Goal: Task Accomplishment & Management: Manage account settings

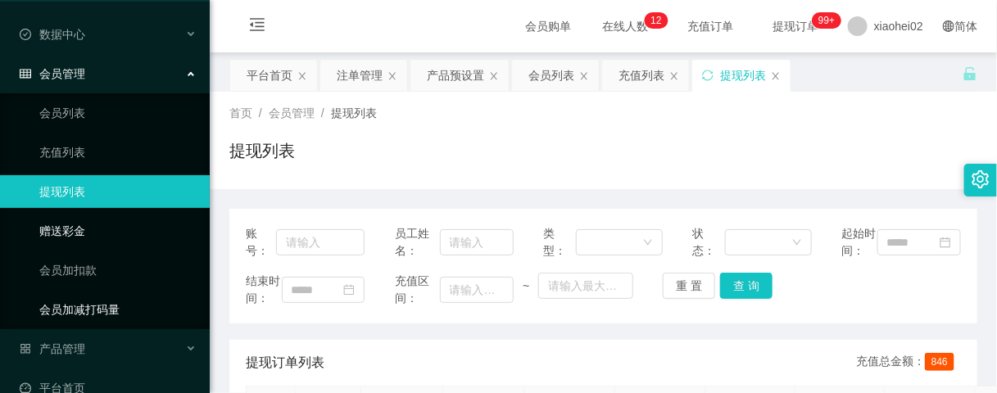
scroll to position [79, 0]
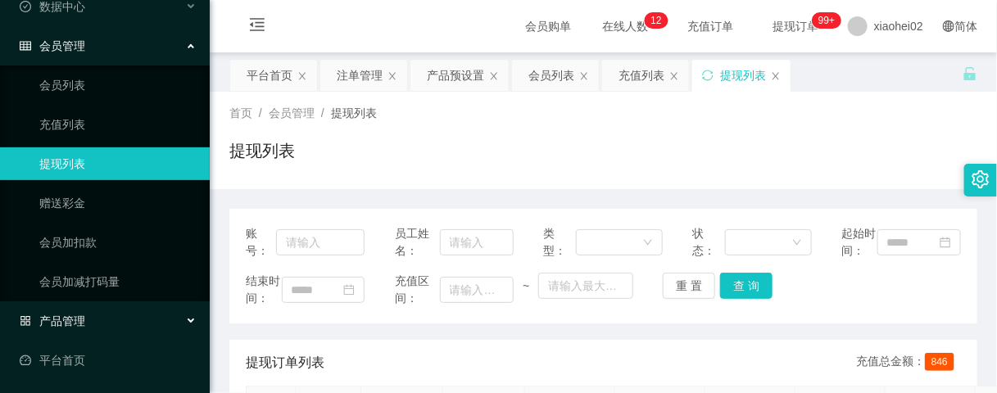
click at [106, 330] on div "产品管理" at bounding box center [105, 321] width 210 height 33
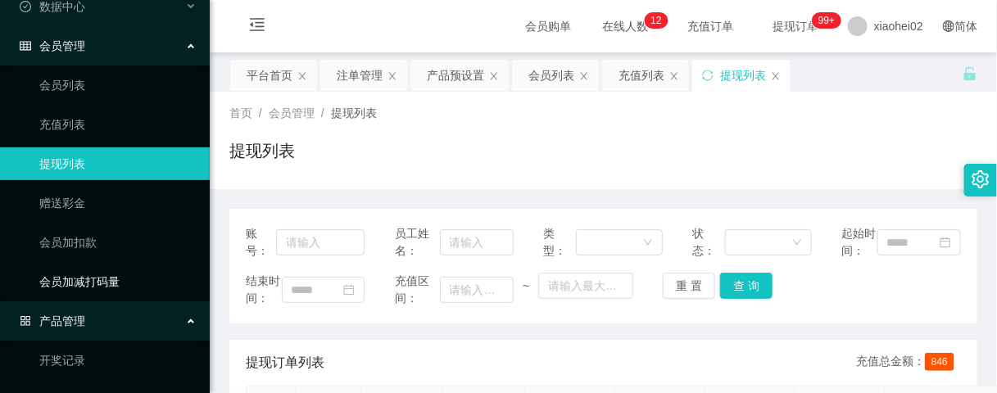
scroll to position [275, 0]
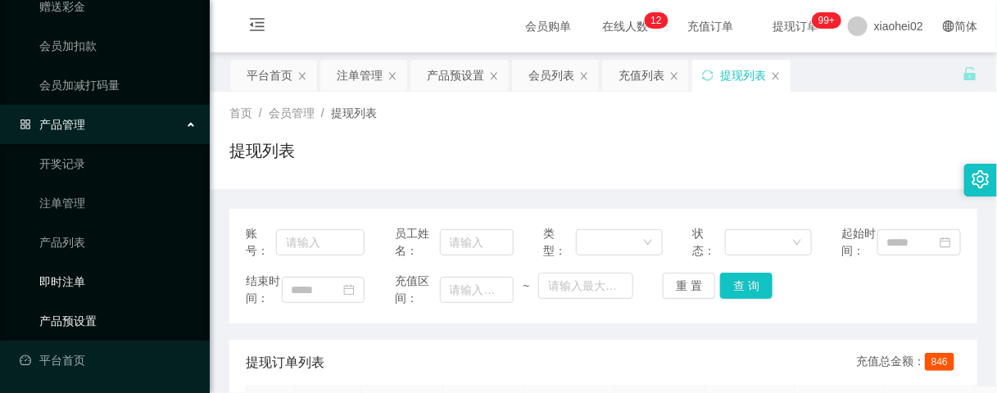
click at [96, 316] on link "产品预设置" at bounding box center [117, 321] width 157 height 33
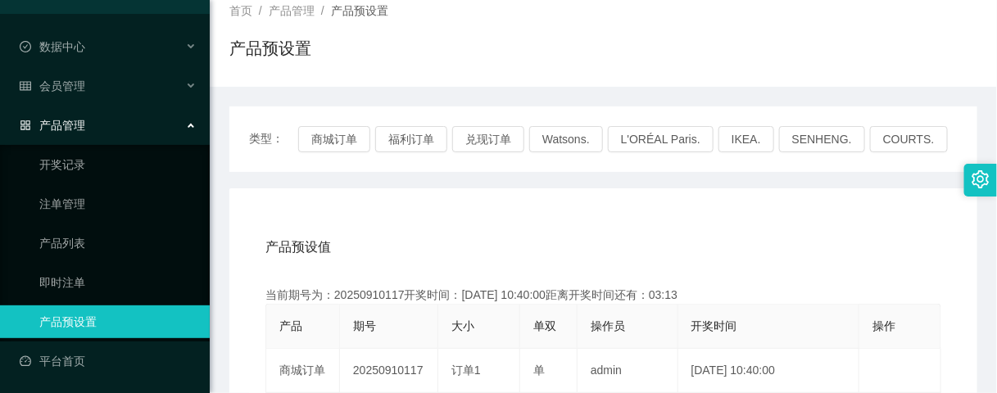
scroll to position [205, 0]
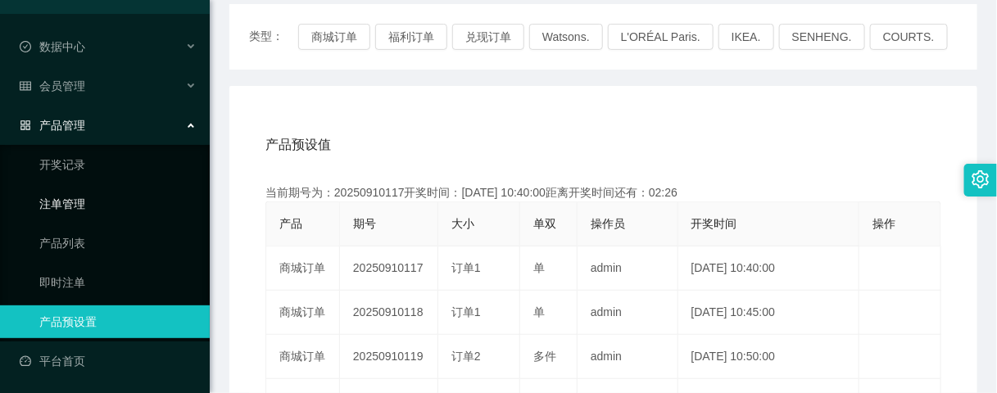
click at [70, 205] on link "注单管理" at bounding box center [117, 204] width 157 height 33
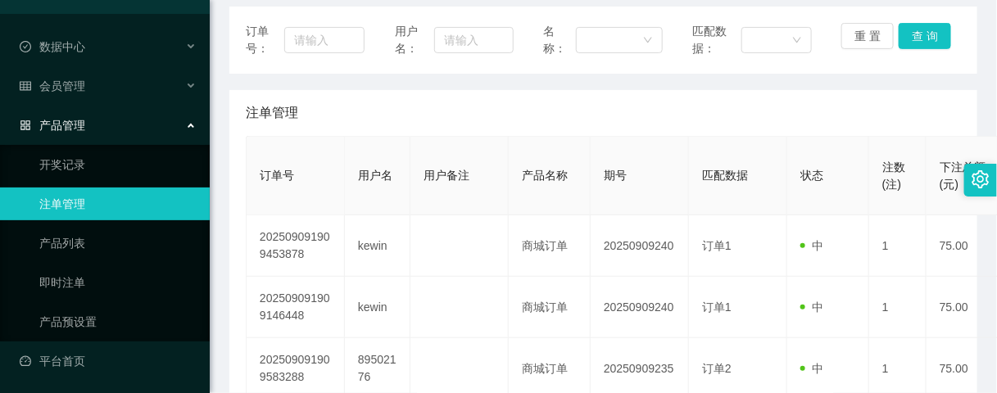
scroll to position [205, 0]
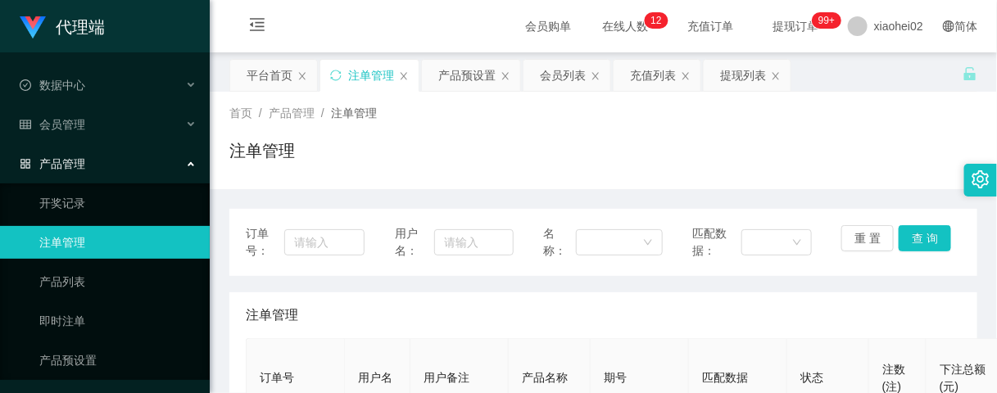
scroll to position [205, 0]
drag, startPoint x: 88, startPoint y: 365, endPoint x: 105, endPoint y: 365, distance: 17.2
click at [88, 365] on link "产品预设置" at bounding box center [117, 360] width 157 height 33
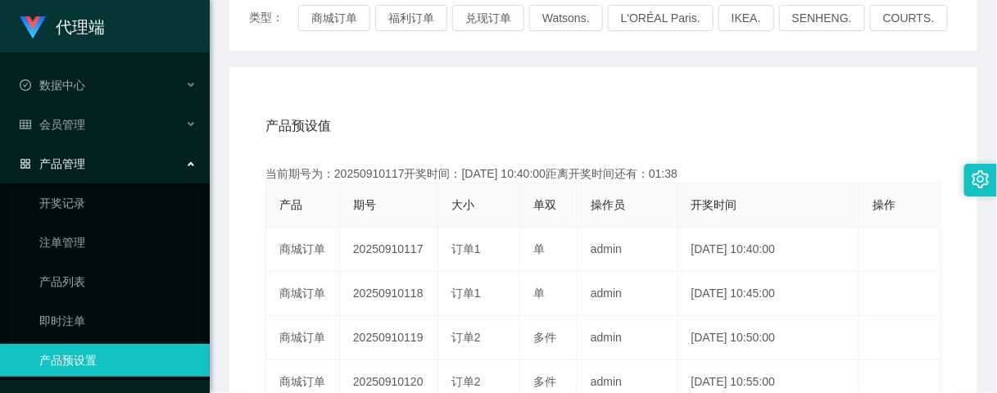
scroll to position [307, 0]
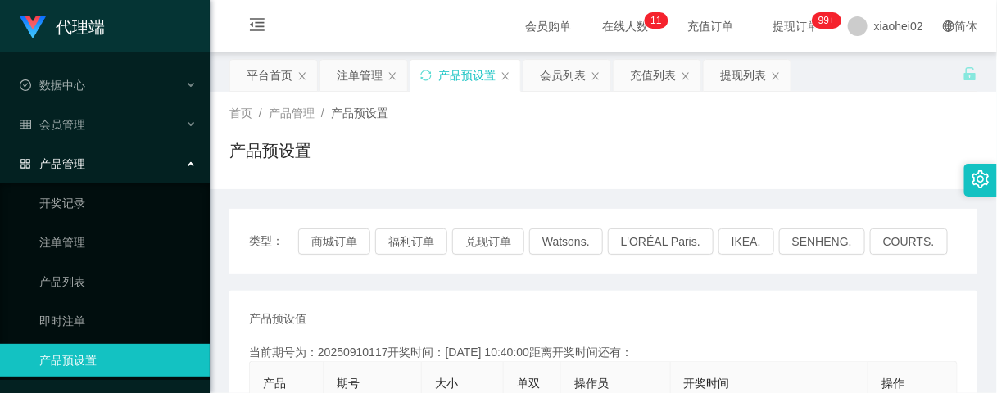
scroll to position [205, 0]
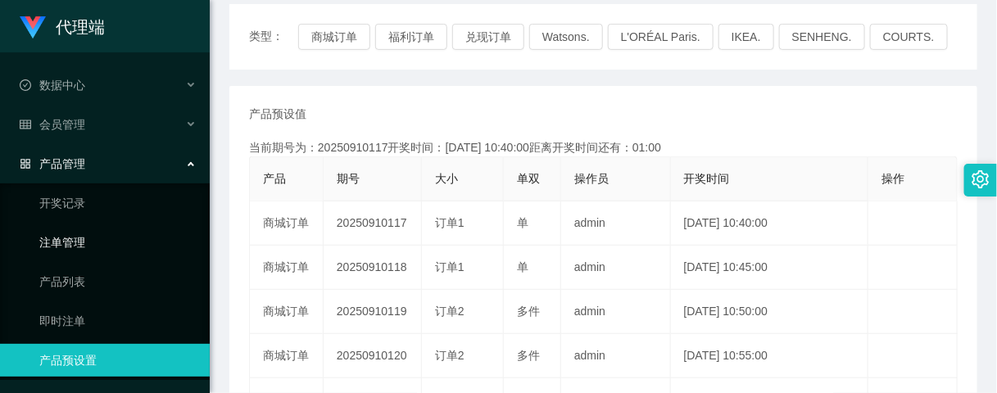
click at [72, 256] on link "注单管理" at bounding box center [117, 242] width 157 height 33
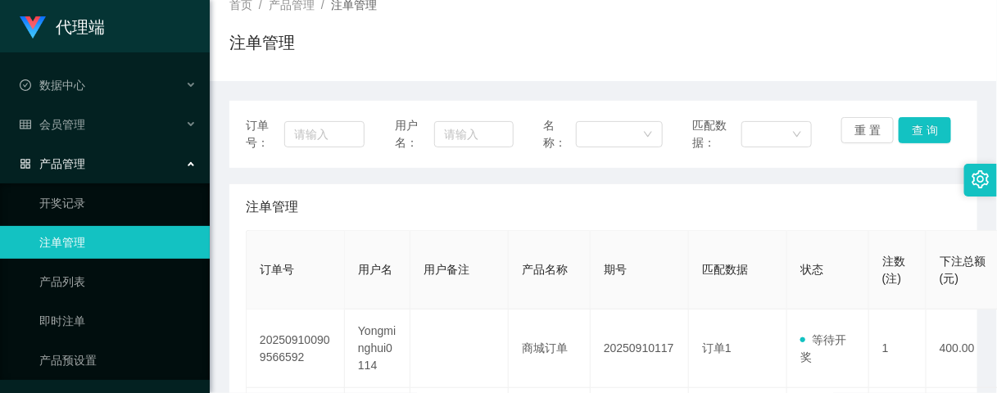
scroll to position [102, 0]
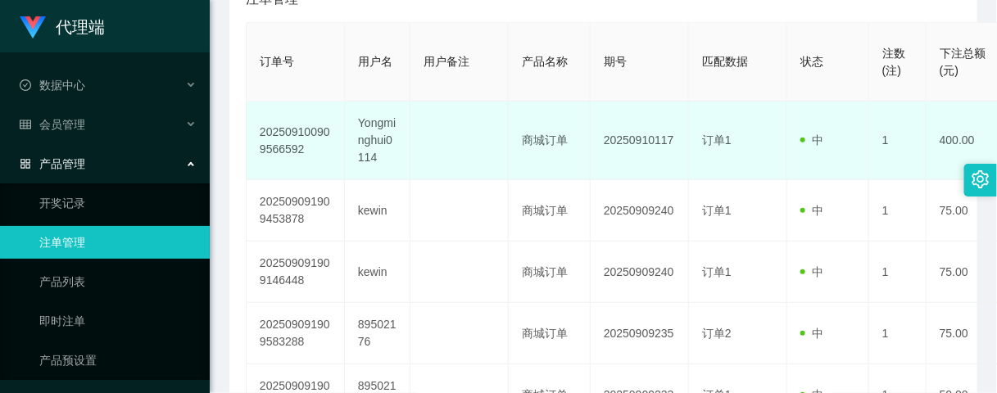
scroll to position [319, 0]
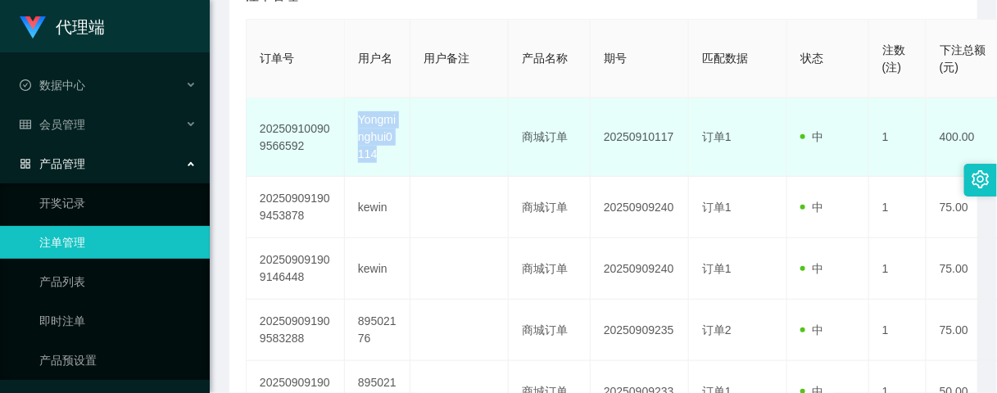
drag, startPoint x: 378, startPoint y: 152, endPoint x: 356, endPoint y: 116, distance: 41.2
click at [356, 116] on td "Yongminghui0114" at bounding box center [378, 137] width 66 height 79
copy td "Yongminghui0114"
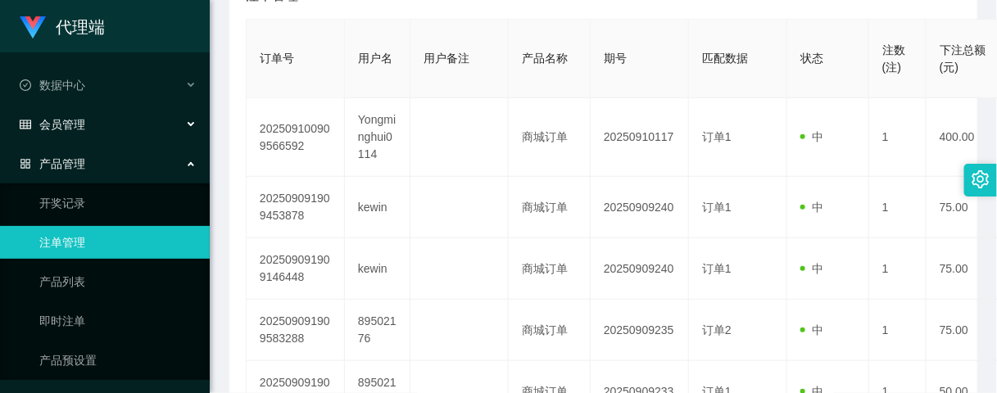
click at [80, 121] on span "会员管理" at bounding box center [53, 124] width 66 height 13
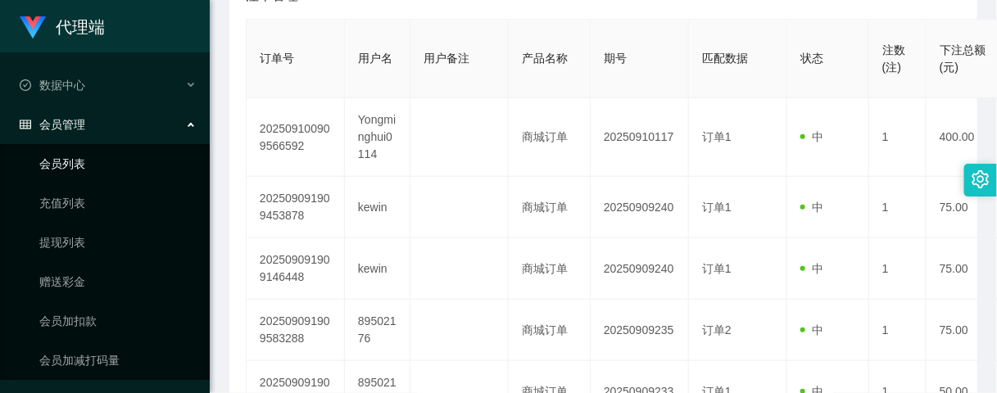
click at [79, 165] on link "会员列表" at bounding box center [117, 163] width 157 height 33
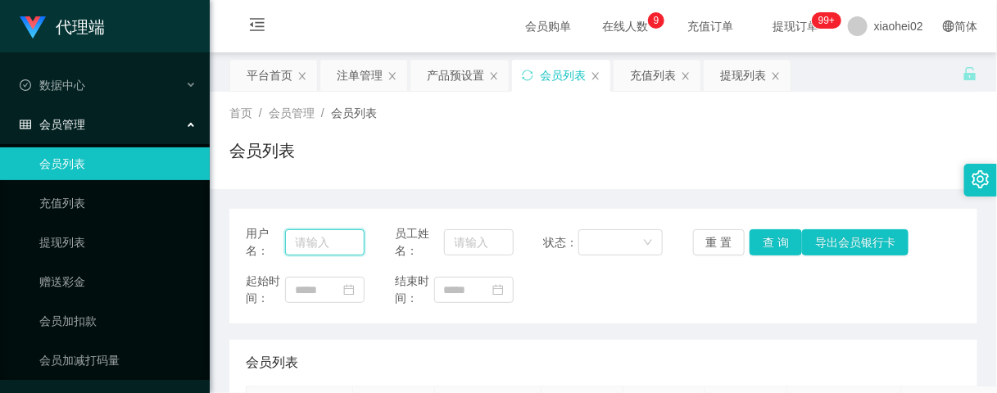
click at [316, 238] on input "text" at bounding box center [324, 242] width 79 height 26
paste input "Yongminghui0114"
type input "Yongminghui0114"
click at [766, 247] on button "查 询" at bounding box center [776, 242] width 52 height 26
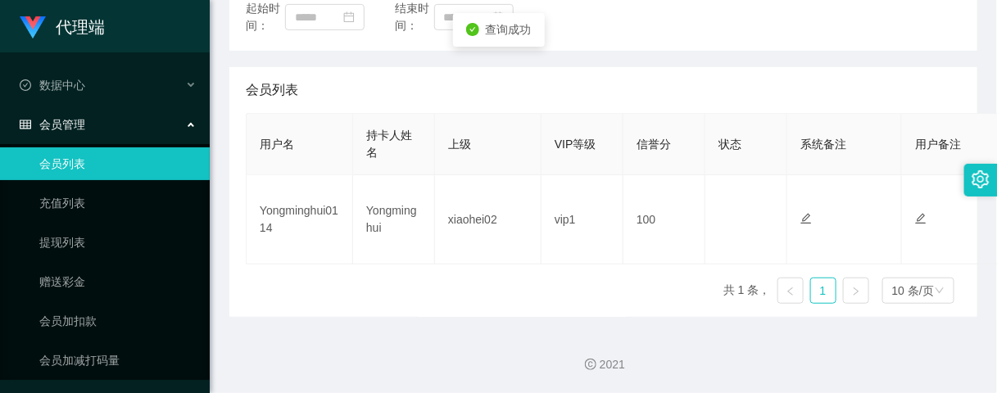
scroll to position [0, 0]
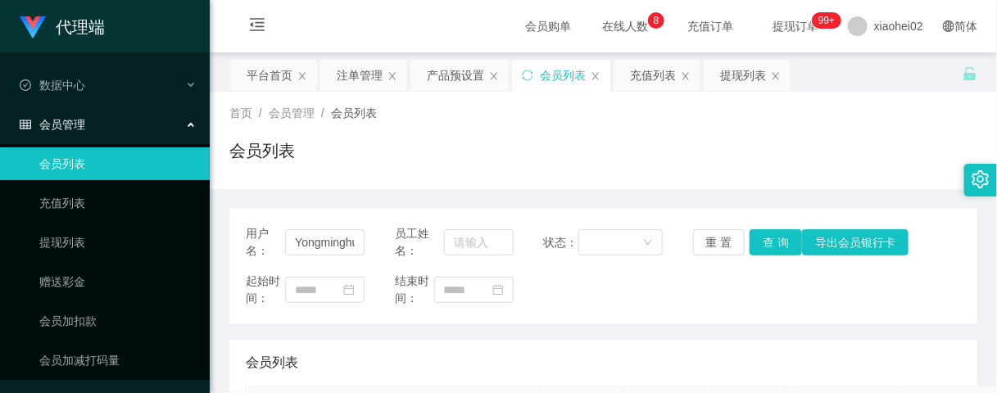
click at [84, 166] on link "会员列表" at bounding box center [117, 163] width 157 height 33
click at [83, 132] on div "会员管理" at bounding box center [105, 124] width 210 height 33
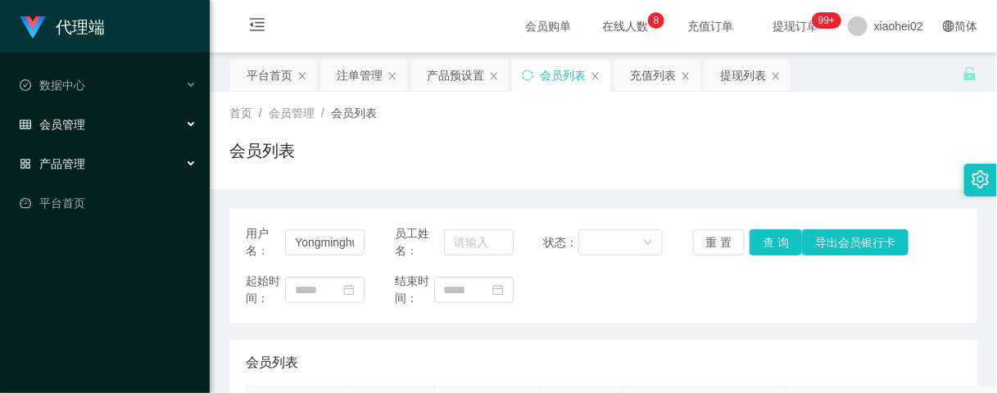
click at [82, 170] on span "产品管理" at bounding box center [53, 163] width 66 height 13
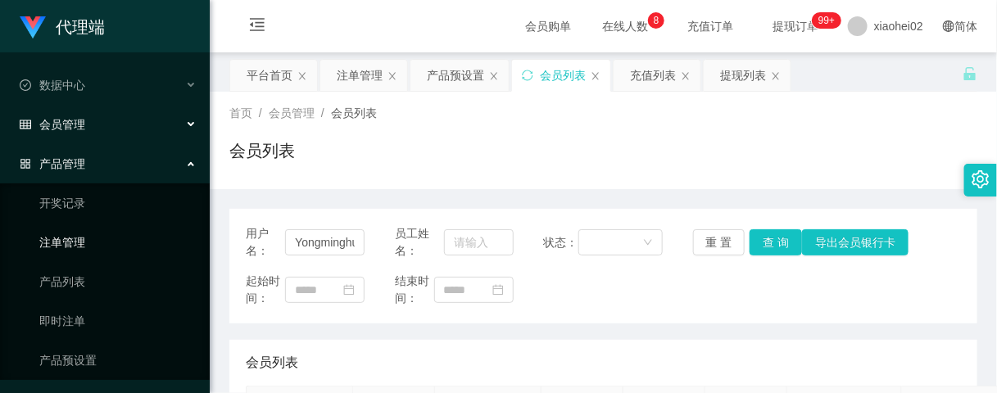
click at [71, 246] on link "注单管理" at bounding box center [117, 242] width 157 height 33
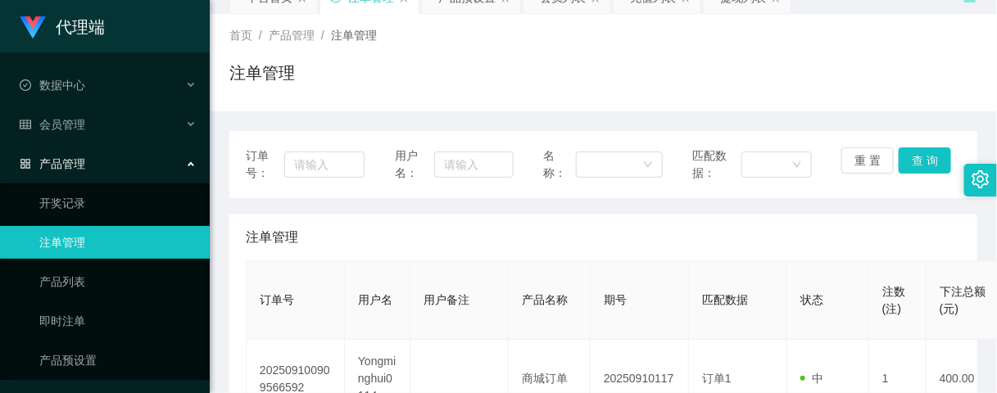
scroll to position [307, 0]
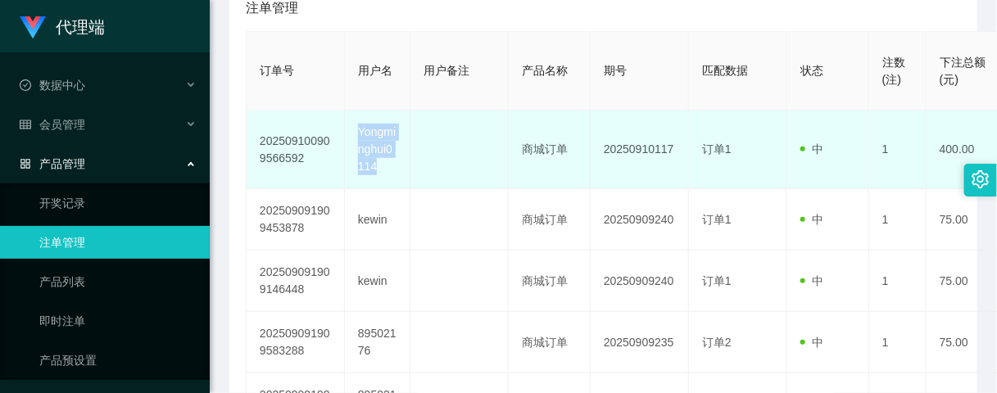
drag, startPoint x: 355, startPoint y: 129, endPoint x: 397, endPoint y: 166, distance: 56.3
click at [397, 166] on td "Yongminghui0114" at bounding box center [378, 150] width 66 height 79
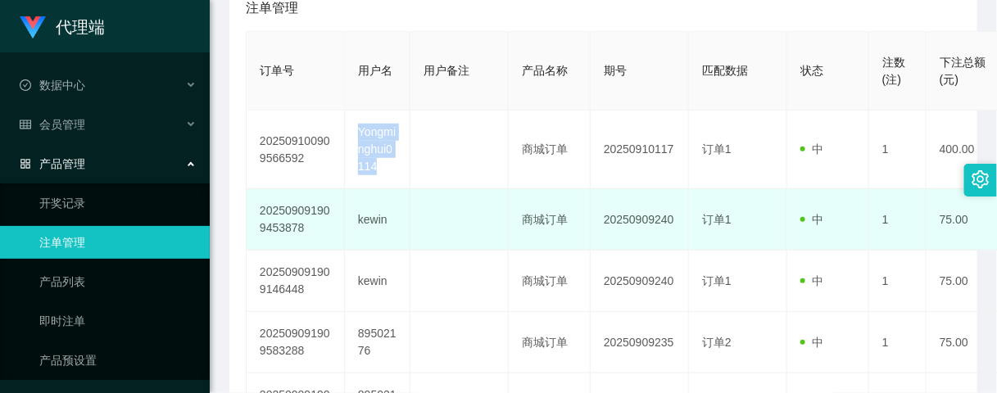
copy td "Yongminghui0114"
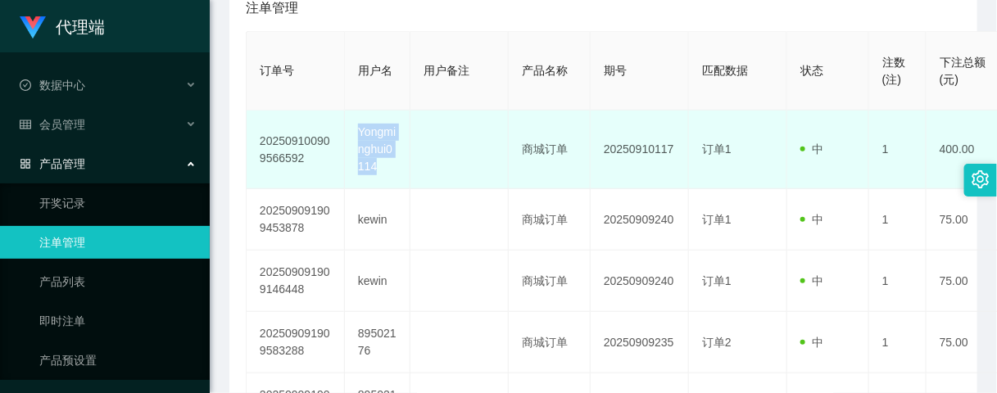
click at [373, 165] on td "Yongminghui0114" at bounding box center [378, 150] width 66 height 79
drag, startPoint x: 378, startPoint y: 170, endPoint x: 353, endPoint y: 129, distance: 47.5
click at [353, 129] on td "Yongminghui0114" at bounding box center [378, 150] width 66 height 79
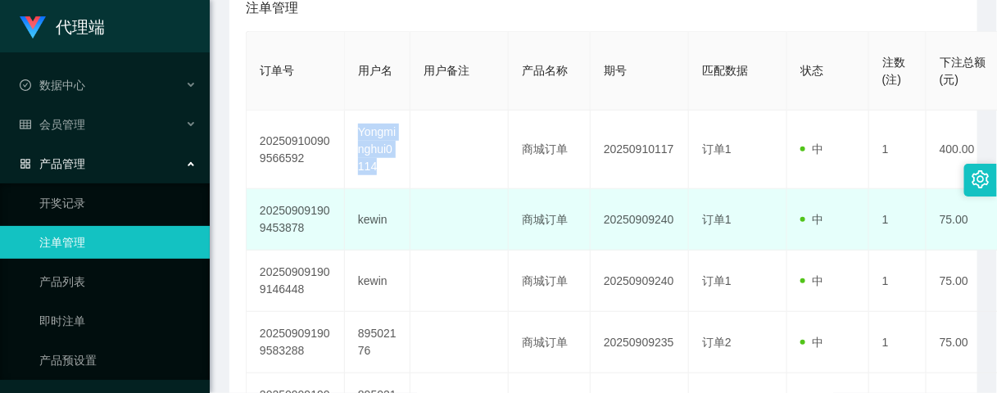
copy td "Yongminghui0114"
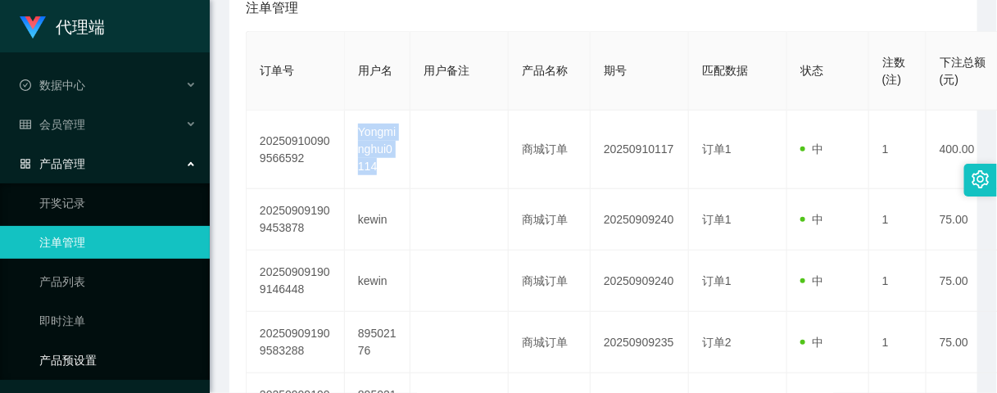
click at [71, 356] on link "产品预设置" at bounding box center [117, 360] width 157 height 33
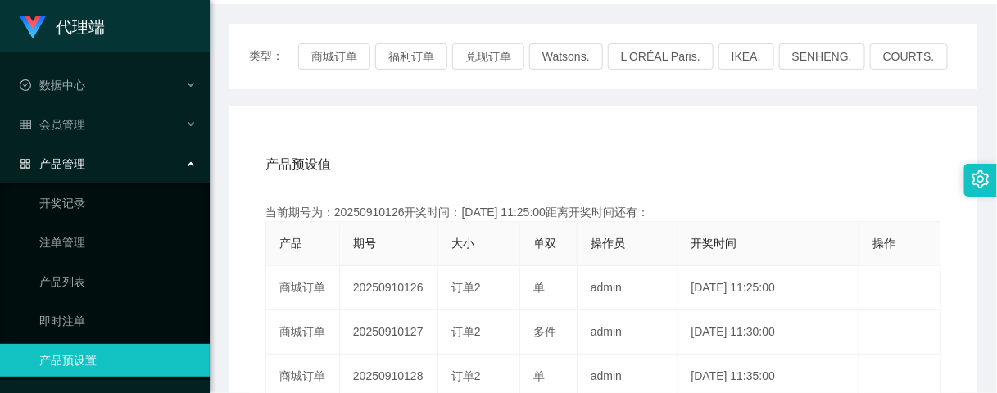
scroll to position [205, 0]
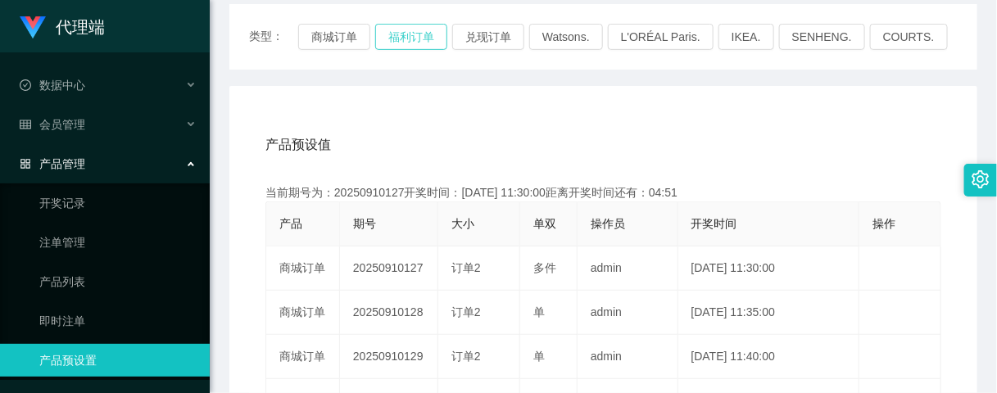
click at [412, 34] on button "福利订单" at bounding box center [411, 37] width 72 height 26
click at [62, 242] on link "注单管理" at bounding box center [117, 242] width 157 height 33
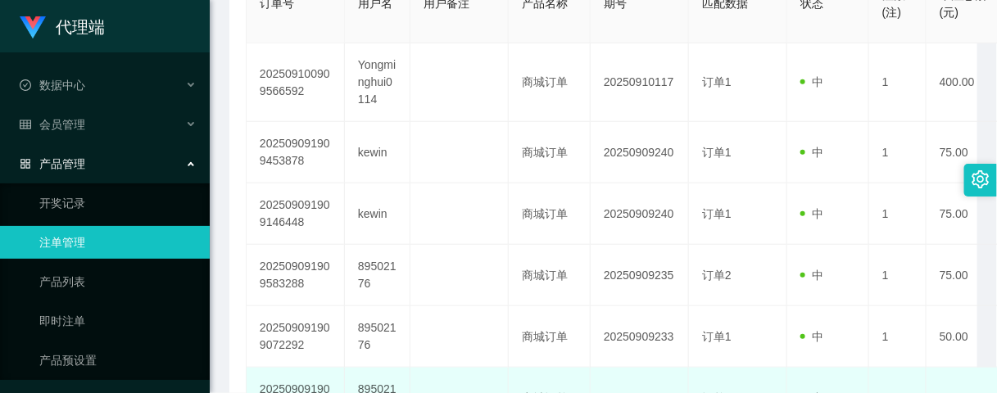
scroll to position [307, 0]
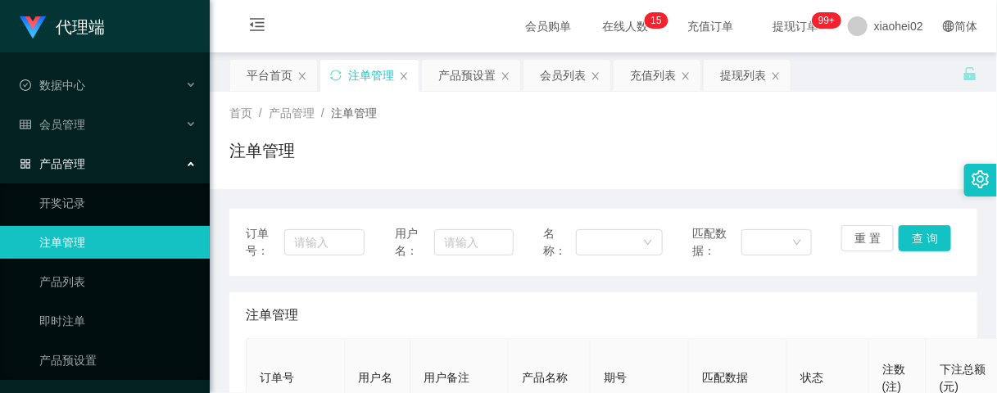
scroll to position [205, 0]
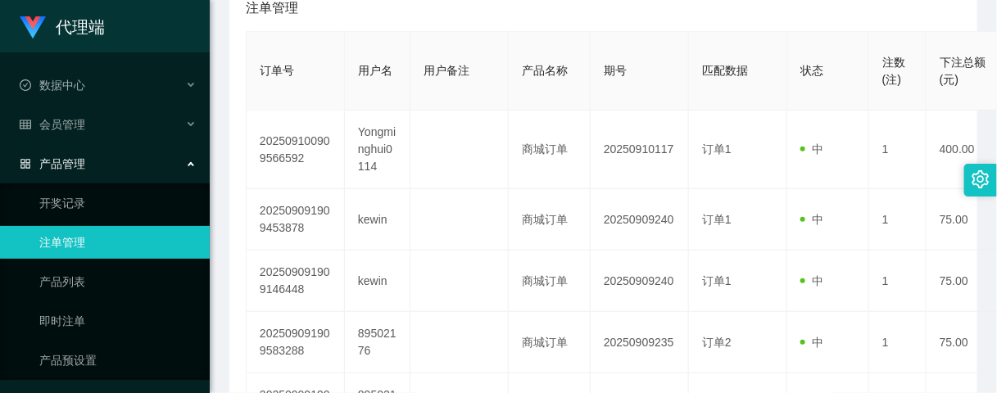
scroll to position [205, 0]
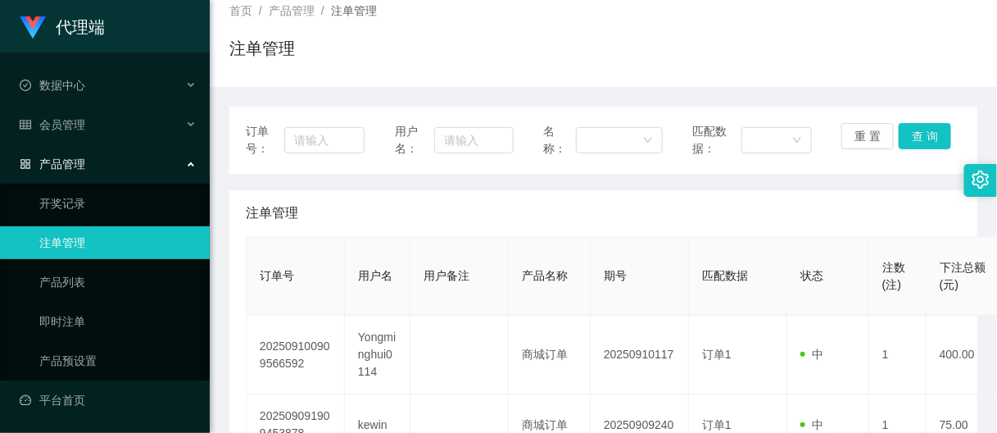
scroll to position [205, 0]
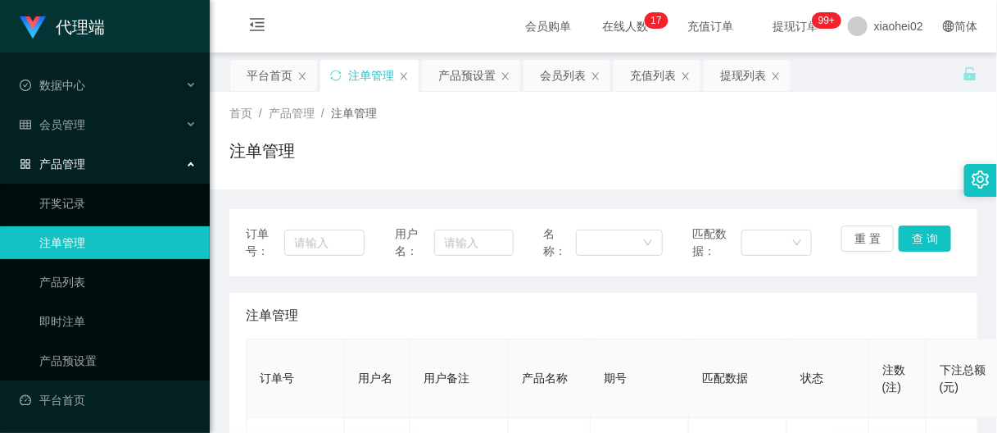
scroll to position [205, 0]
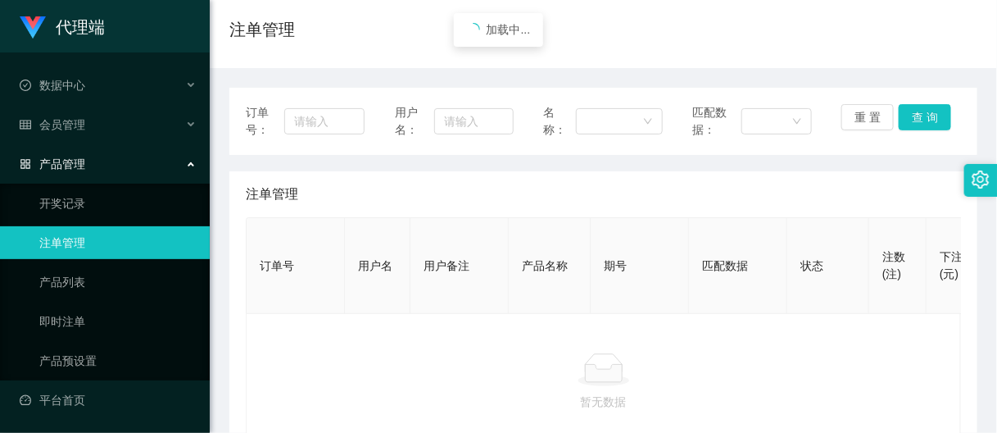
scroll to position [26, 0]
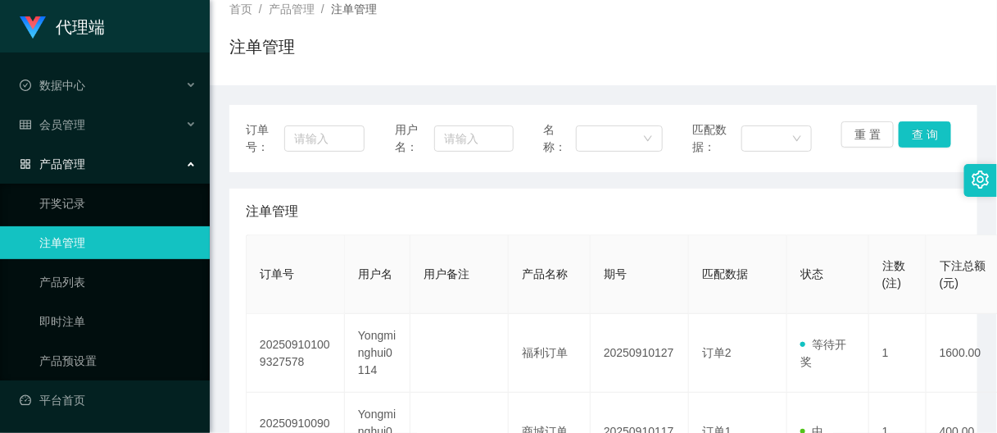
scroll to position [205, 0]
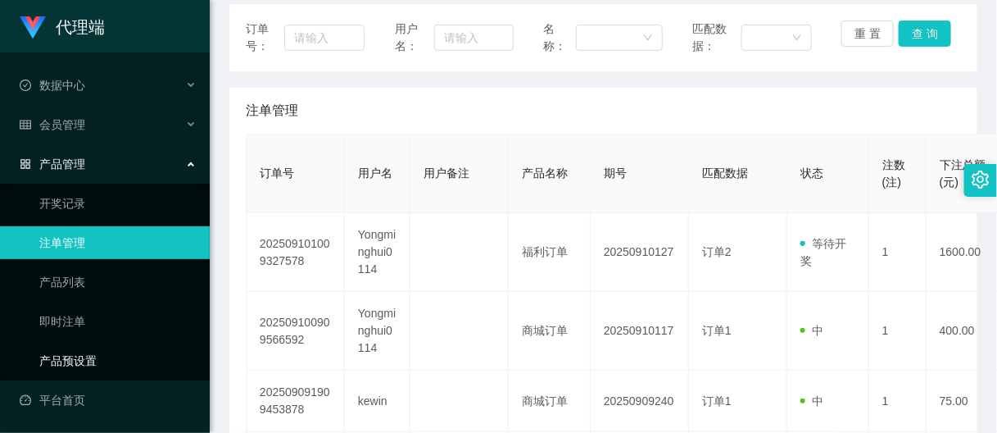
drag, startPoint x: 66, startPoint y: 369, endPoint x: 120, endPoint y: 369, distance: 54.1
click at [66, 369] on link "产品预设置" at bounding box center [117, 360] width 157 height 33
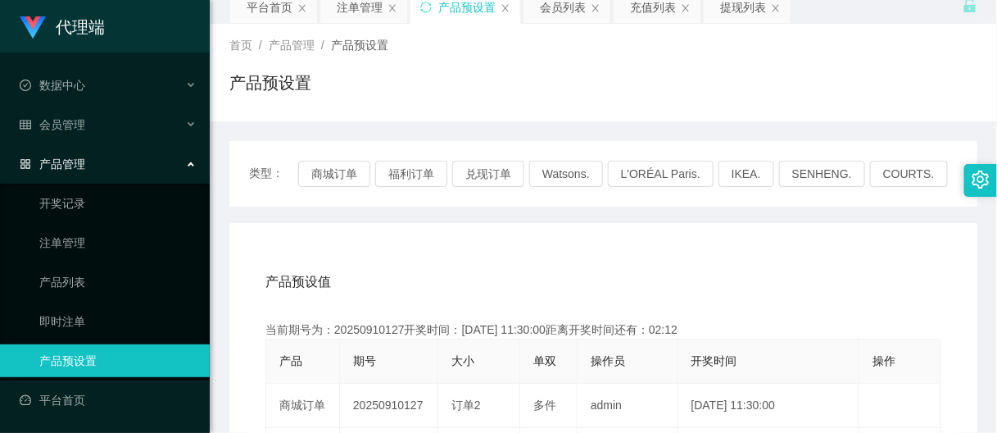
scroll to position [102, 0]
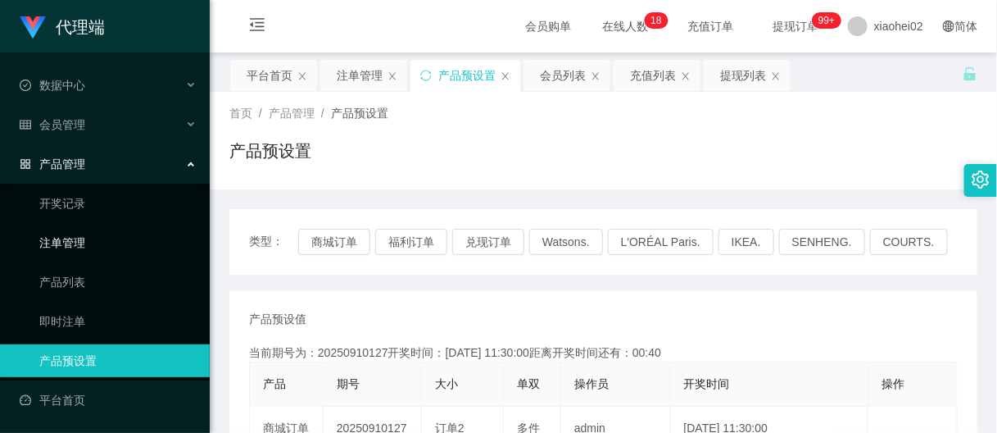
click at [68, 242] on link "注单管理" at bounding box center [117, 242] width 157 height 33
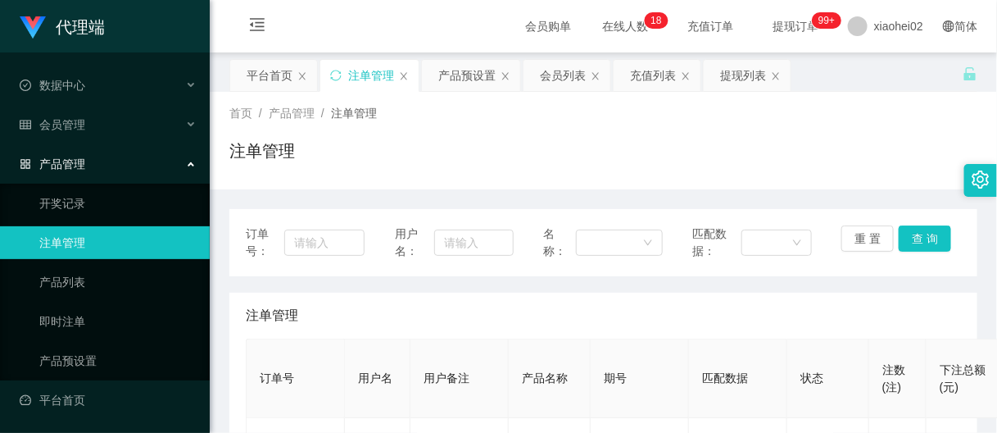
click at [88, 235] on link "注单管理" at bounding box center [117, 242] width 157 height 33
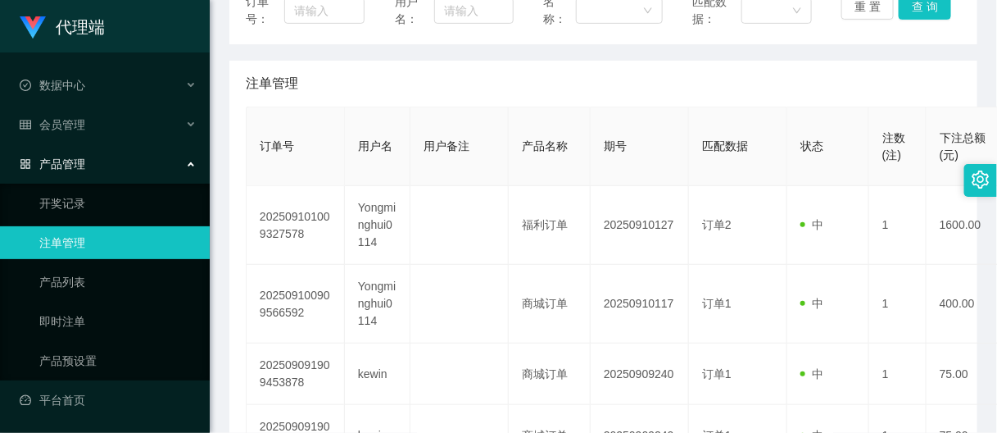
scroll to position [205, 0]
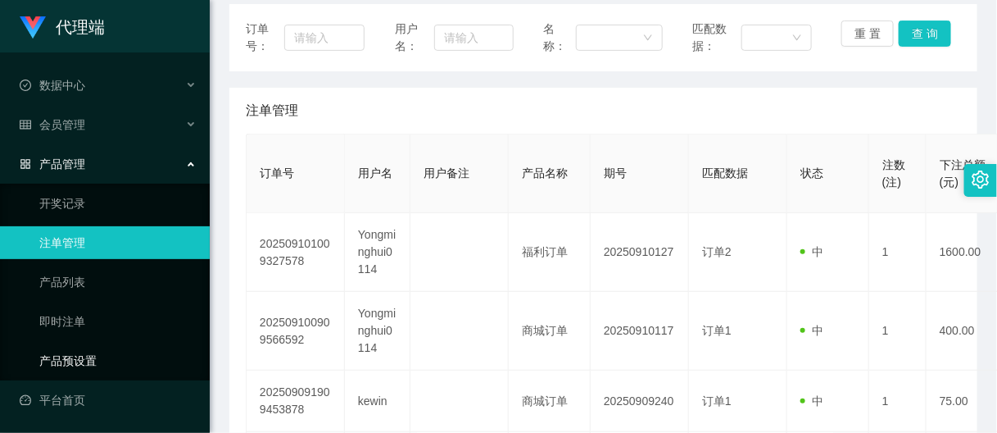
click at [84, 355] on link "产品预设置" at bounding box center [117, 360] width 157 height 33
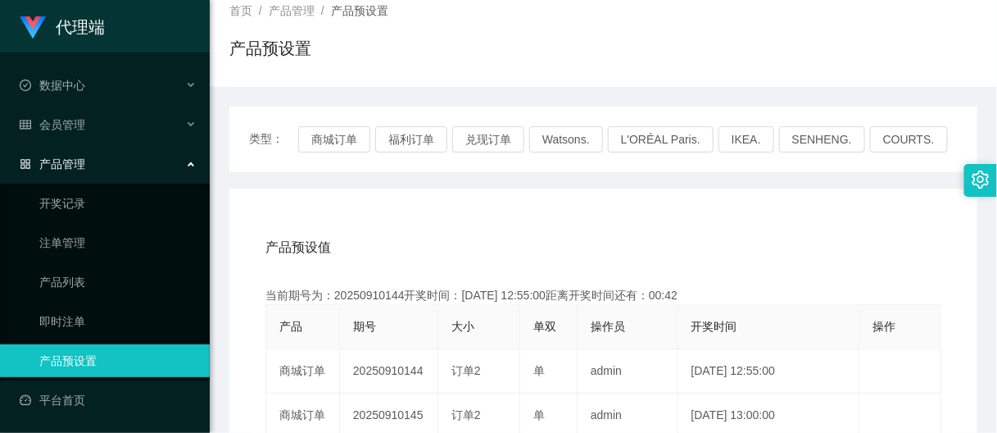
scroll to position [205, 0]
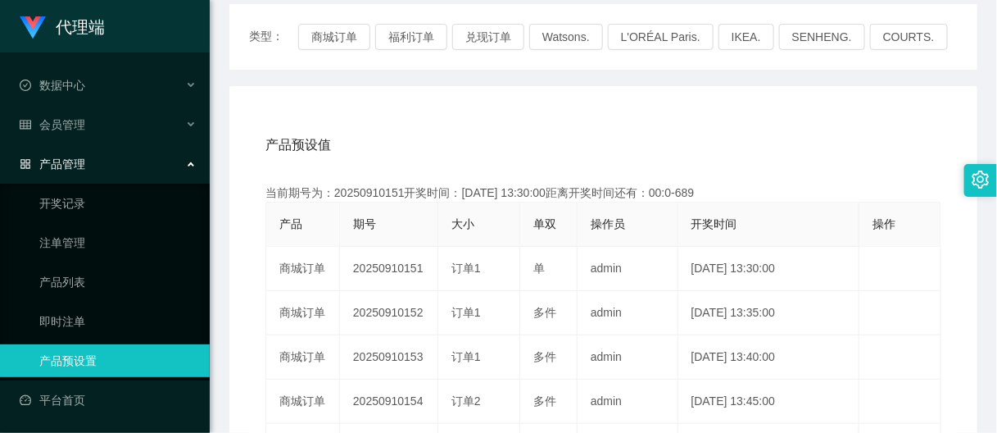
click at [79, 371] on link "产品预设置" at bounding box center [117, 360] width 157 height 33
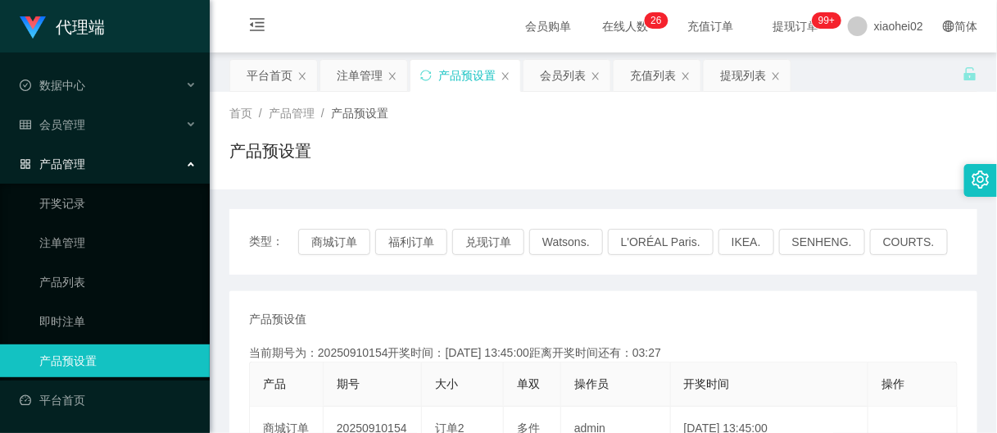
scroll to position [102, 0]
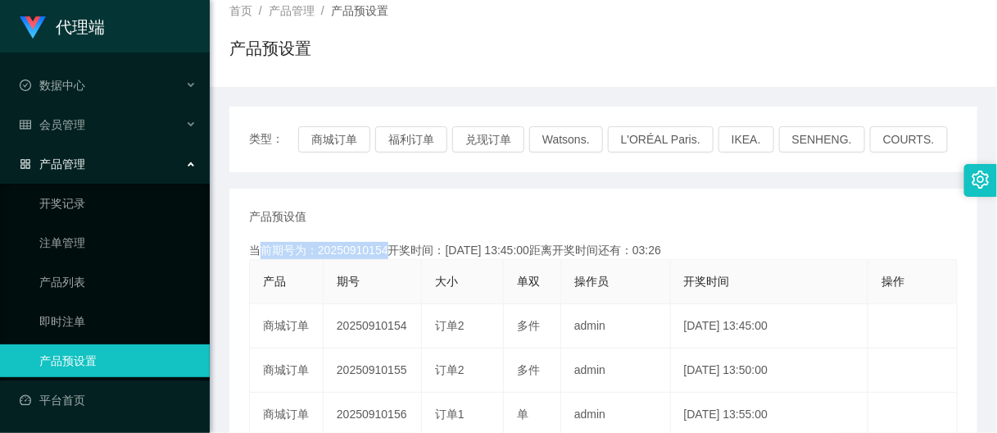
drag, startPoint x: 387, startPoint y: 252, endPoint x: 377, endPoint y: 250, distance: 10.0
click at [378, 250] on div "当前期号为：20250910154开奖时间：[DATE] 13:45:00距离开奖时间还有：03:26" at bounding box center [603, 250] width 709 height 17
click at [386, 251] on div "当前期号为：20250910154开奖时间：[DATE] 13:45:00距离开奖时间还有：03:23" at bounding box center [603, 250] width 709 height 17
click at [62, 234] on link "注单管理" at bounding box center [117, 242] width 157 height 33
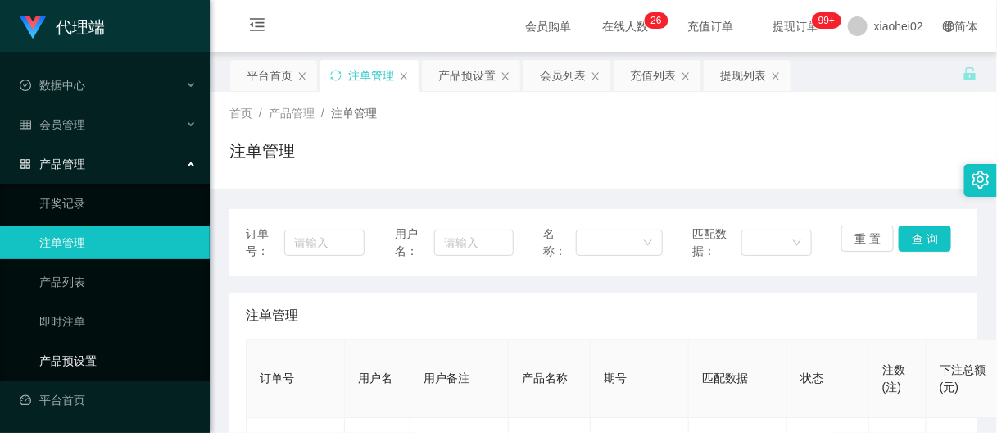
drag, startPoint x: 96, startPoint y: 352, endPoint x: 116, endPoint y: 349, distance: 20.7
click at [95, 352] on link "产品预设置" at bounding box center [117, 360] width 157 height 33
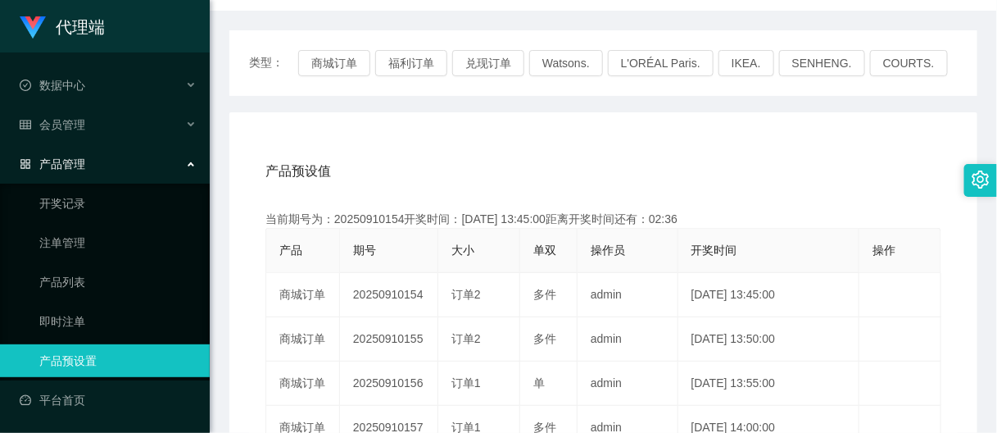
scroll to position [205, 0]
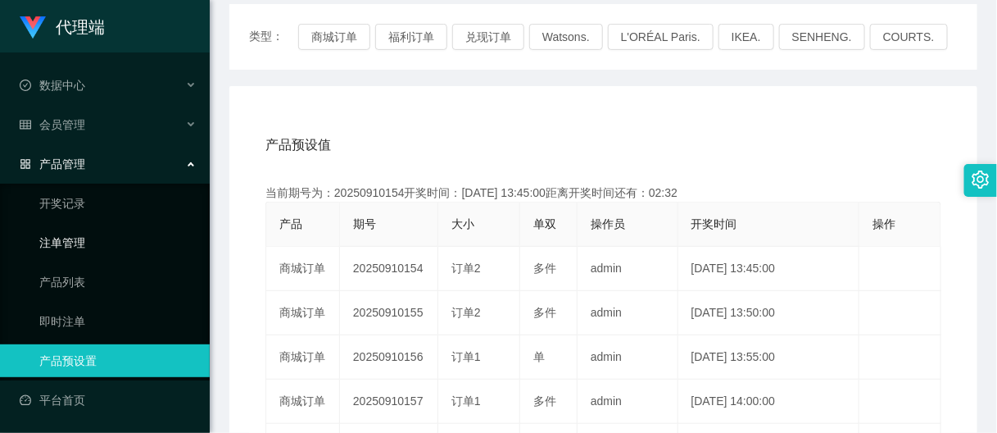
click at [75, 244] on link "注单管理" at bounding box center [117, 242] width 157 height 33
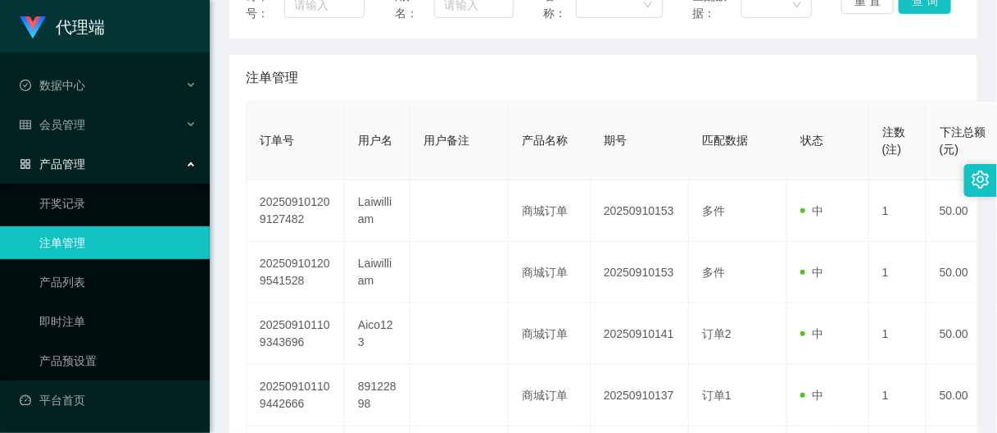
scroll to position [205, 0]
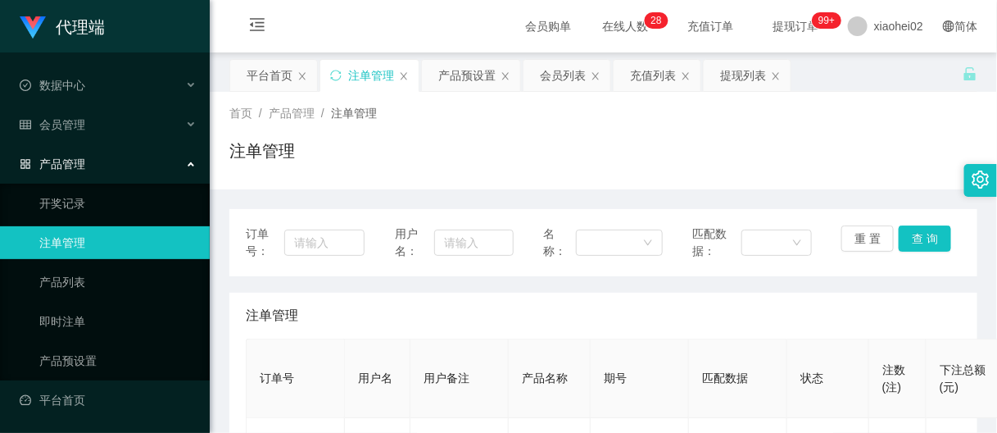
scroll to position [205, 0]
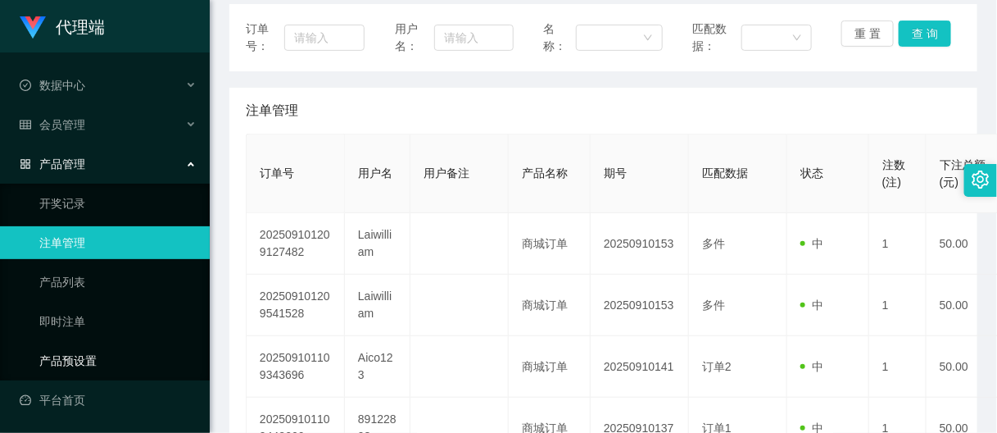
click at [55, 353] on link "产品预设置" at bounding box center [117, 360] width 157 height 33
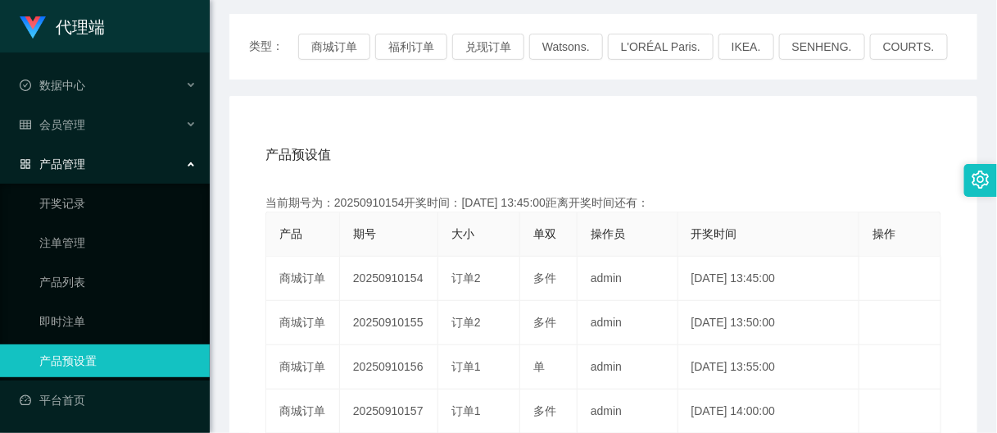
scroll to position [205, 0]
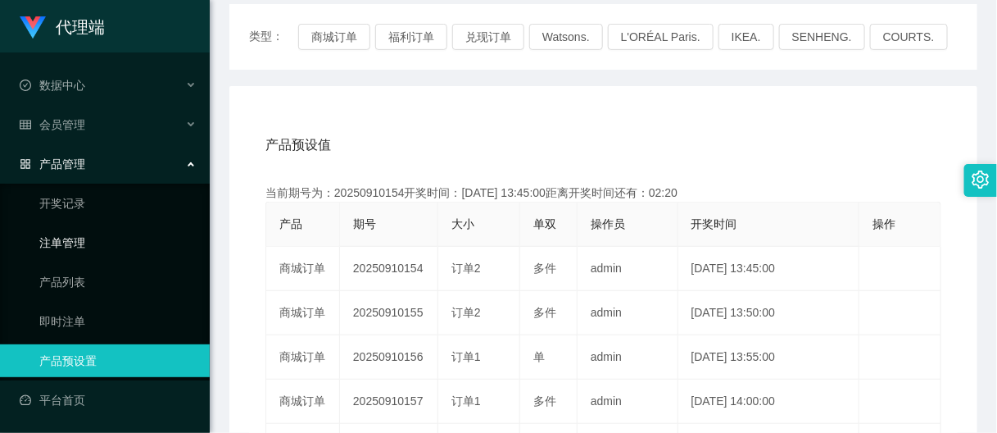
click at [74, 238] on link "注单管理" at bounding box center [117, 242] width 157 height 33
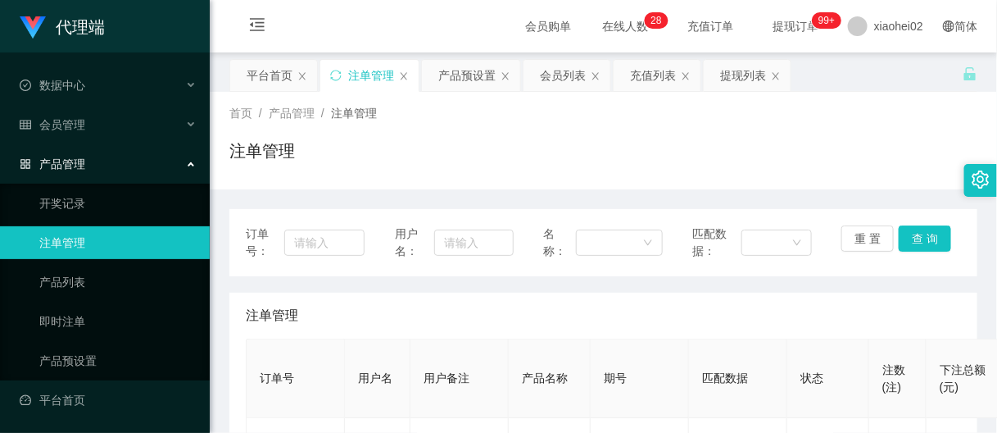
scroll to position [102, 0]
drag, startPoint x: 0, startPoint y: 0, endPoint x: 106, endPoint y: 363, distance: 378.2
click at [66, 365] on link "产品预设置" at bounding box center [117, 360] width 157 height 33
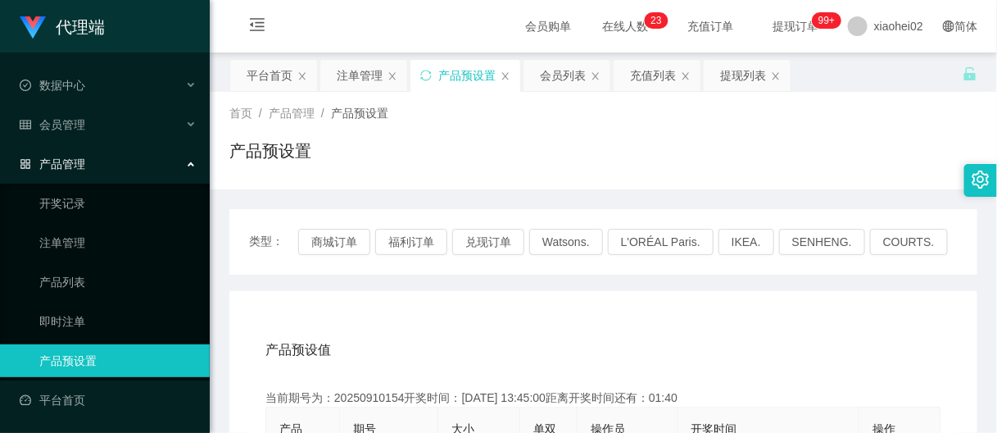
scroll to position [102, 0]
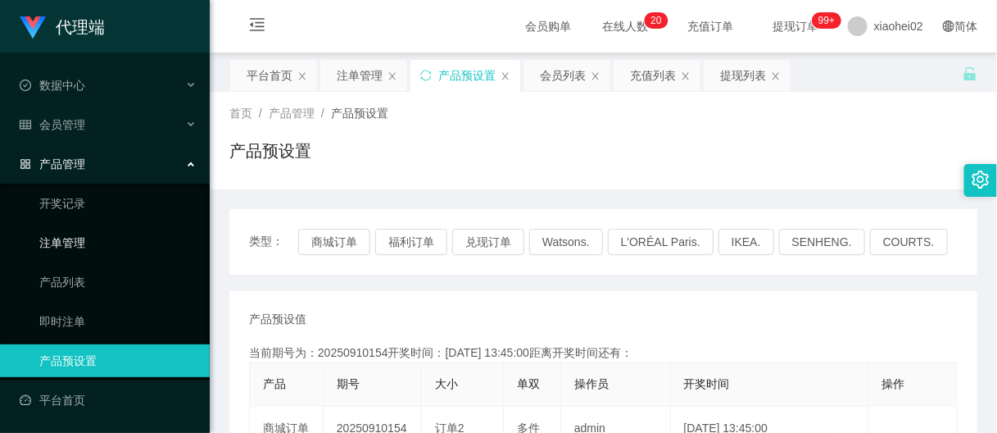
click at [71, 240] on link "注单管理" at bounding box center [117, 242] width 157 height 33
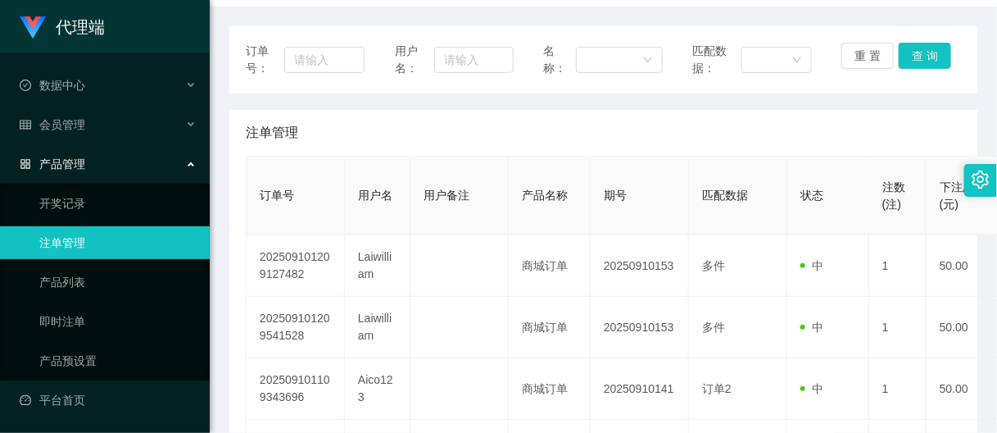
scroll to position [205, 0]
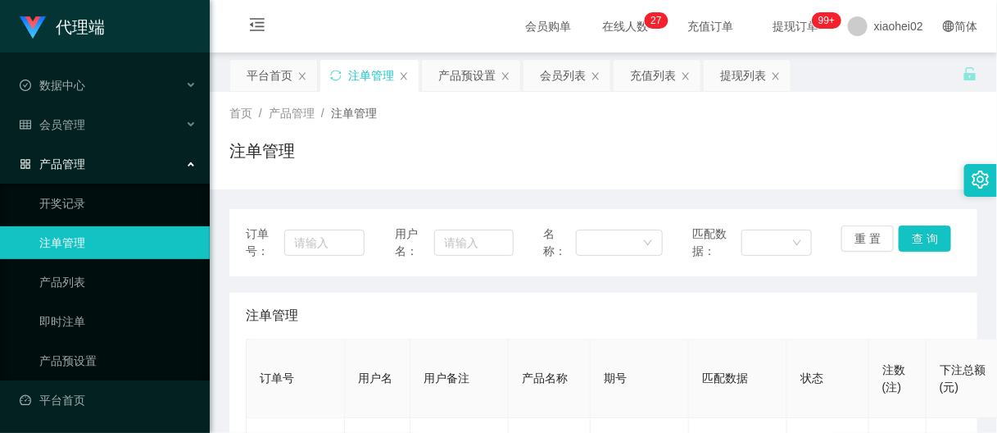
scroll to position [102, 0]
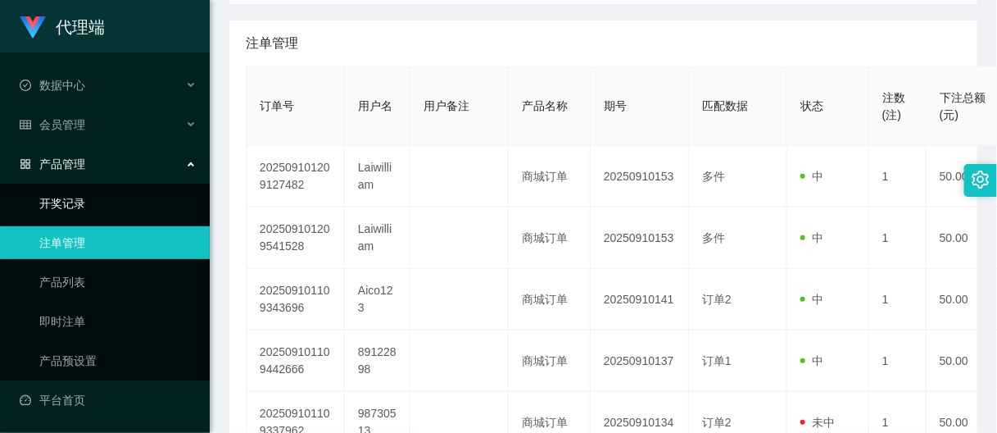
scroll to position [307, 0]
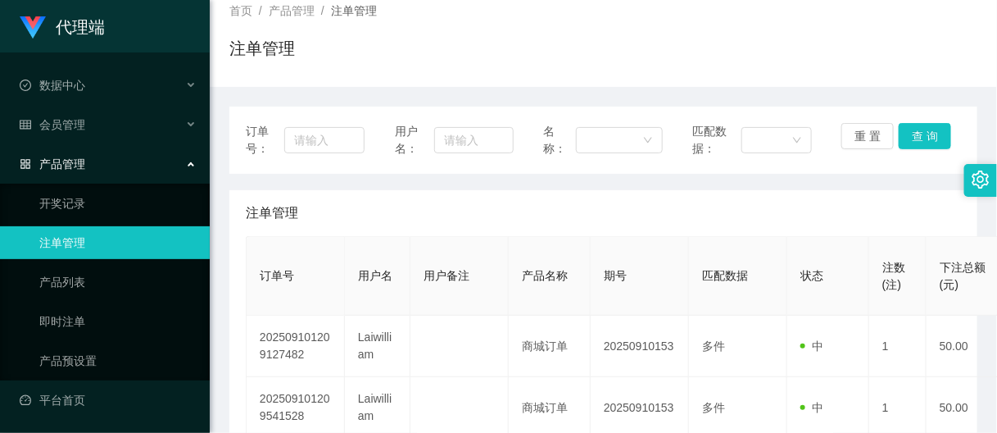
scroll to position [205, 0]
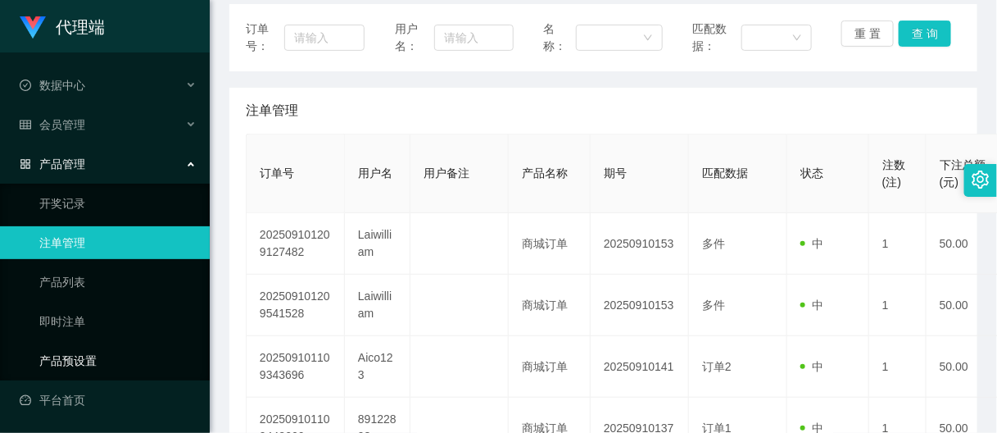
click at [76, 344] on link "产品预设置" at bounding box center [117, 360] width 157 height 33
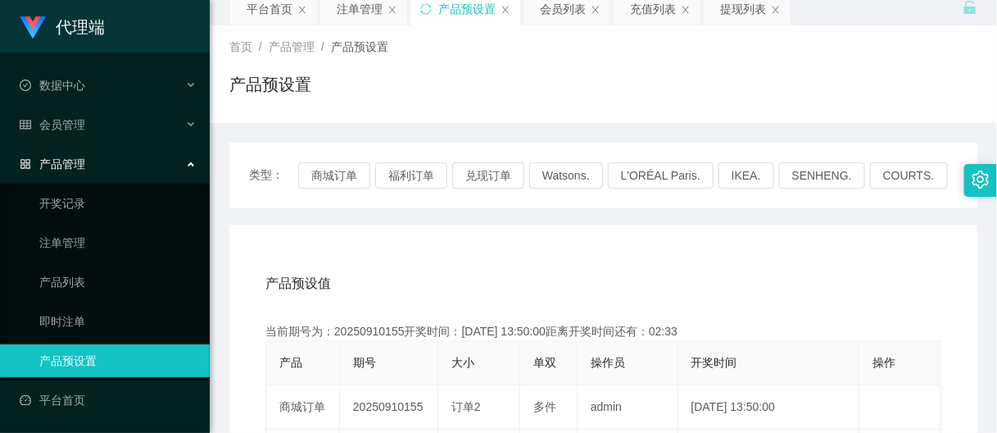
scroll to position [102, 0]
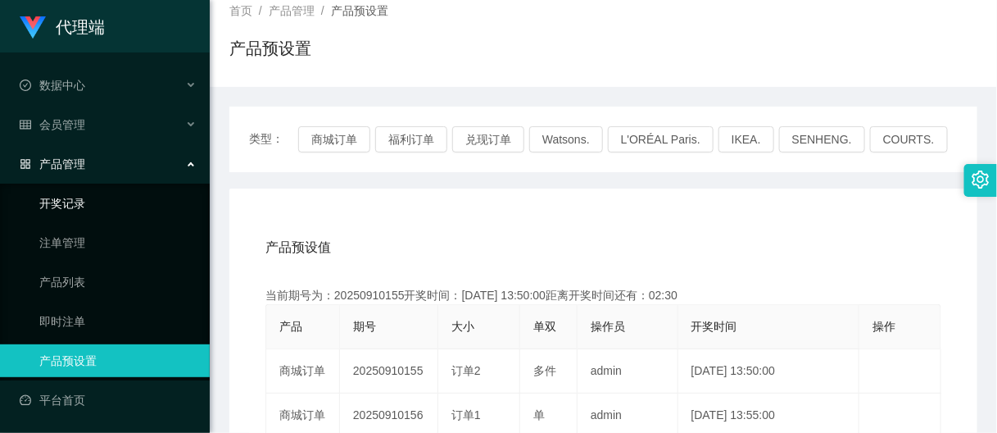
click at [115, 193] on link "开奖记录" at bounding box center [117, 203] width 157 height 33
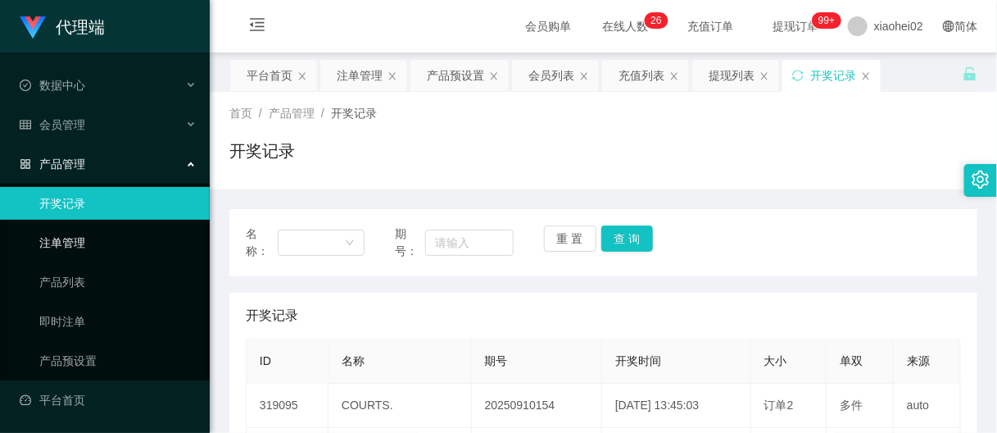
click at [51, 247] on link "注单管理" at bounding box center [117, 242] width 157 height 33
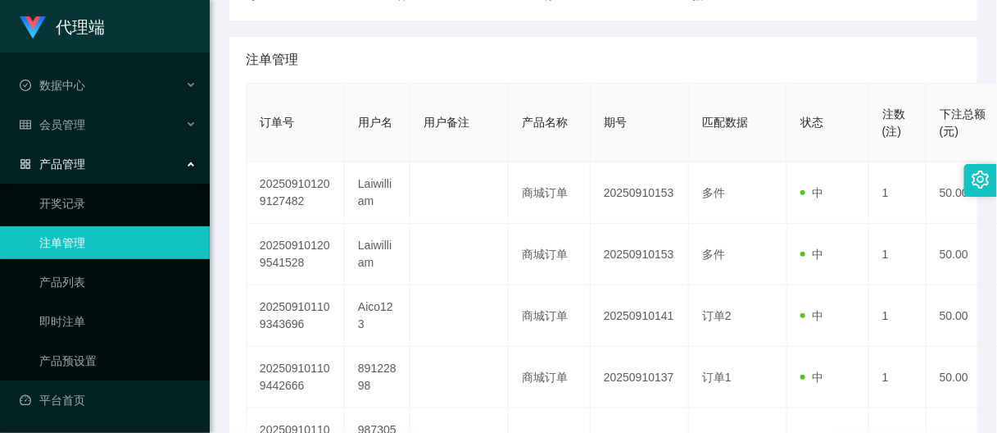
scroll to position [205, 0]
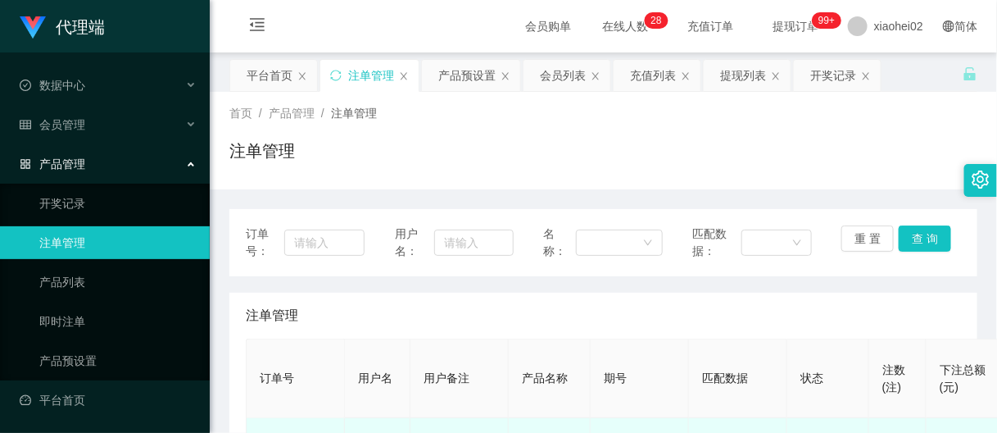
scroll to position [205, 0]
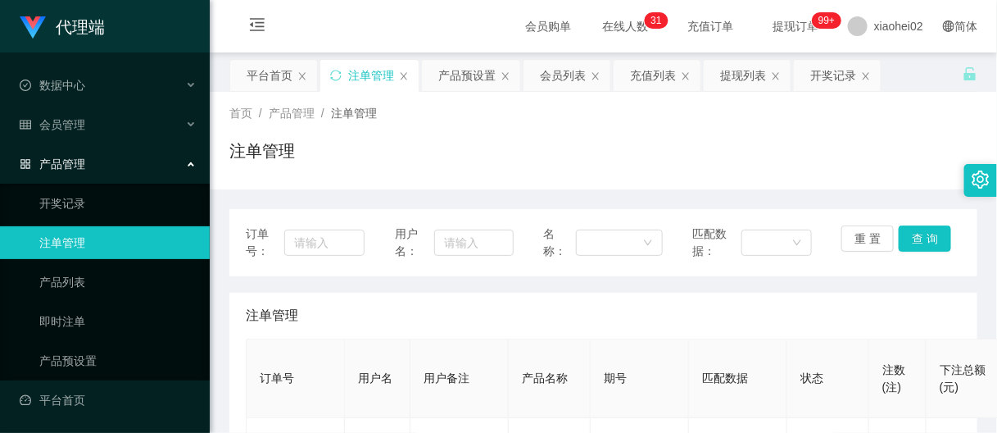
scroll to position [205, 0]
drag, startPoint x: 95, startPoint y: 252, endPoint x: 98, endPoint y: 222, distance: 30.5
click at [94, 251] on link "注单管理" at bounding box center [117, 242] width 157 height 33
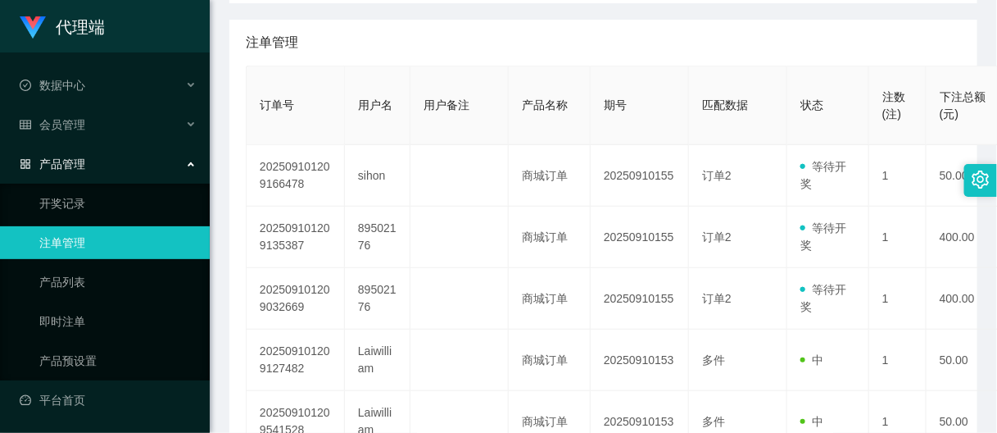
scroll to position [307, 0]
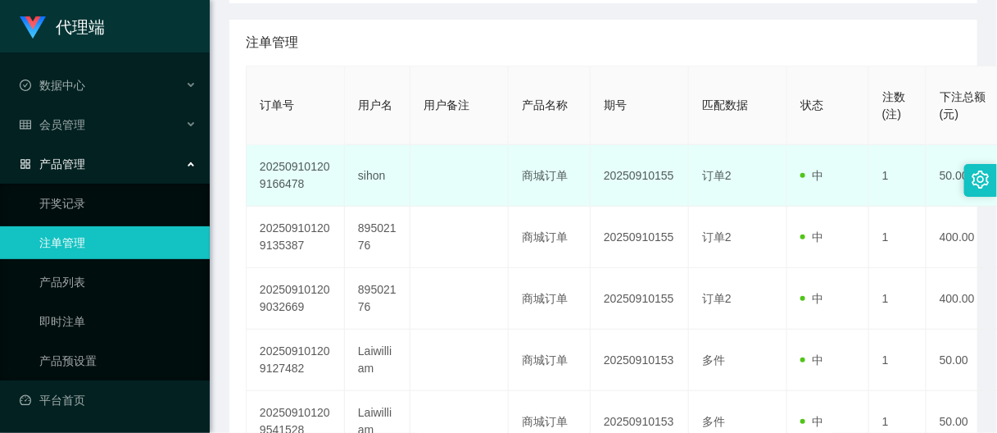
scroll to position [307, 0]
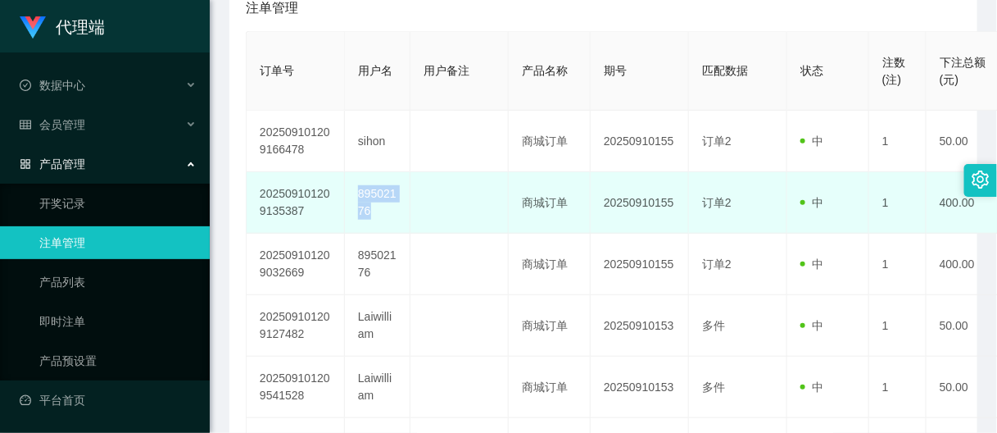
drag, startPoint x: 386, startPoint y: 207, endPoint x: 350, endPoint y: 193, distance: 38.6
click at [350, 193] on td "89502176" at bounding box center [378, 202] width 66 height 61
copy td "89502176"
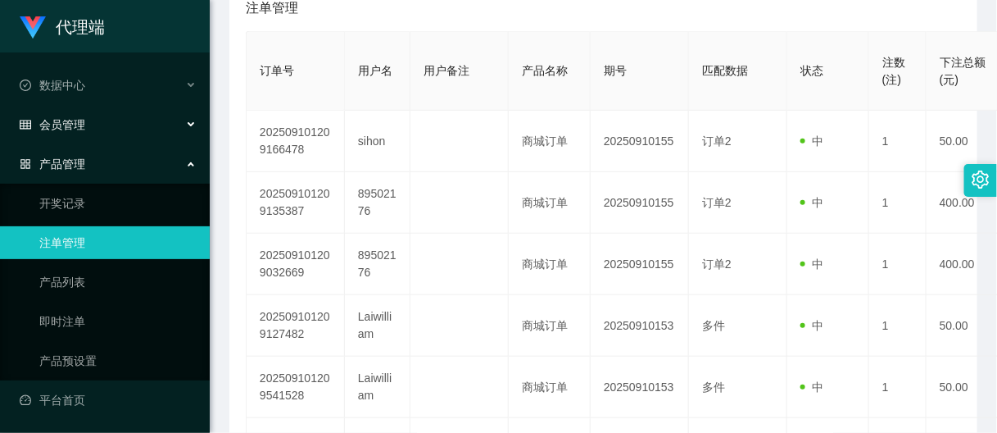
click at [68, 111] on div "会员管理" at bounding box center [105, 124] width 210 height 33
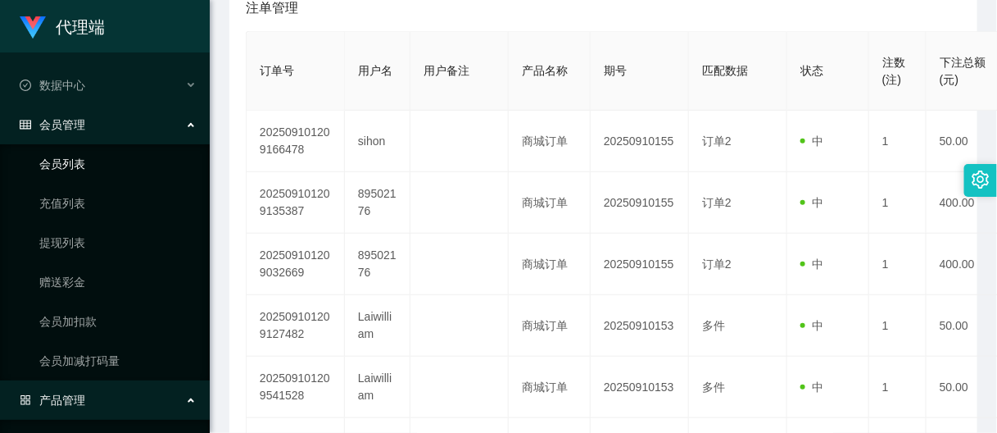
drag, startPoint x: 71, startPoint y: 154, endPoint x: 197, endPoint y: 154, distance: 126.2
click at [70, 154] on link "会员列表" at bounding box center [117, 163] width 157 height 33
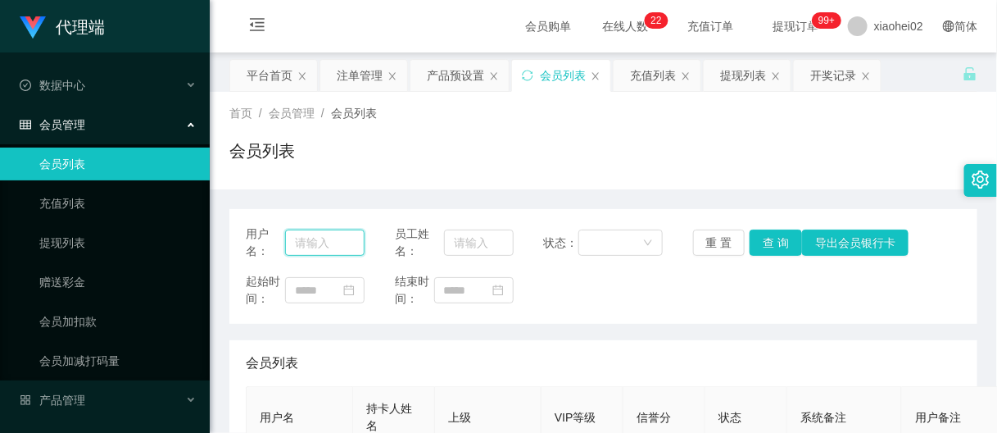
click at [318, 242] on input "text" at bounding box center [324, 242] width 79 height 26
paste input "89502176"
type input "89502176"
click at [760, 242] on button "查 询" at bounding box center [776, 242] width 52 height 26
click at [109, 355] on link "会员加减打码量" at bounding box center [117, 360] width 157 height 33
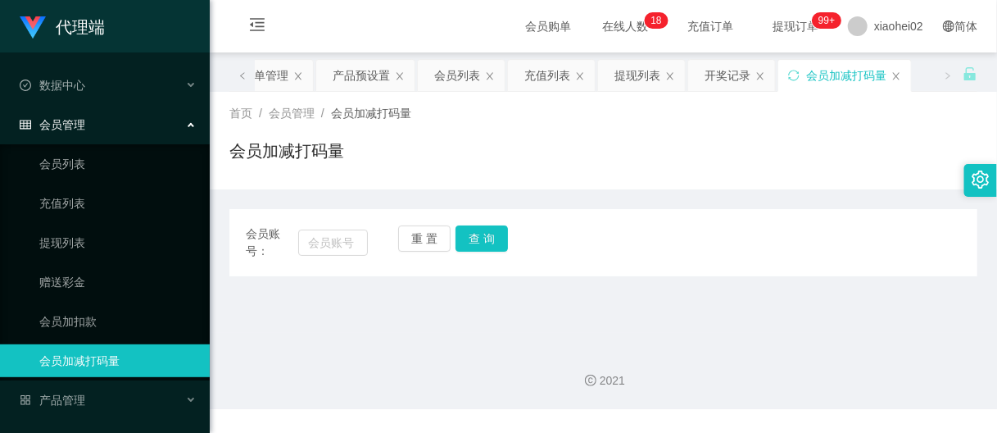
click at [80, 123] on span "会员管理" at bounding box center [53, 124] width 66 height 13
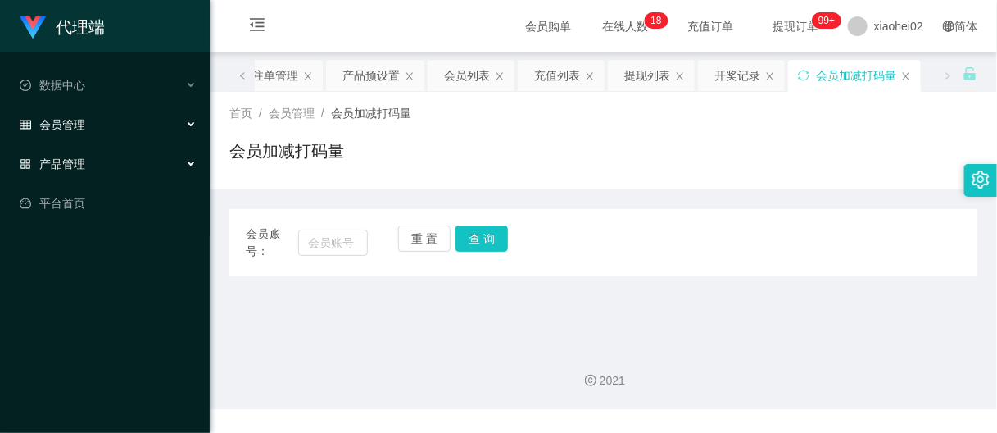
click at [67, 157] on span "产品管理" at bounding box center [53, 163] width 66 height 13
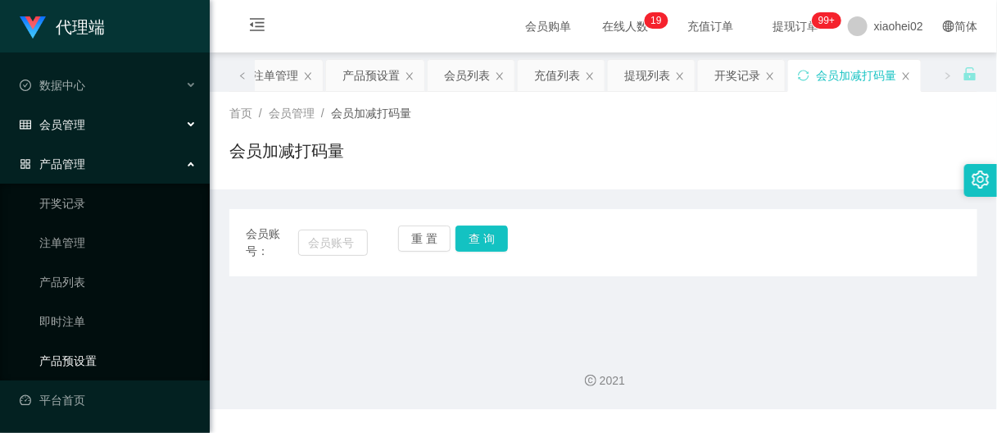
click at [70, 373] on link "产品预设置" at bounding box center [117, 360] width 157 height 33
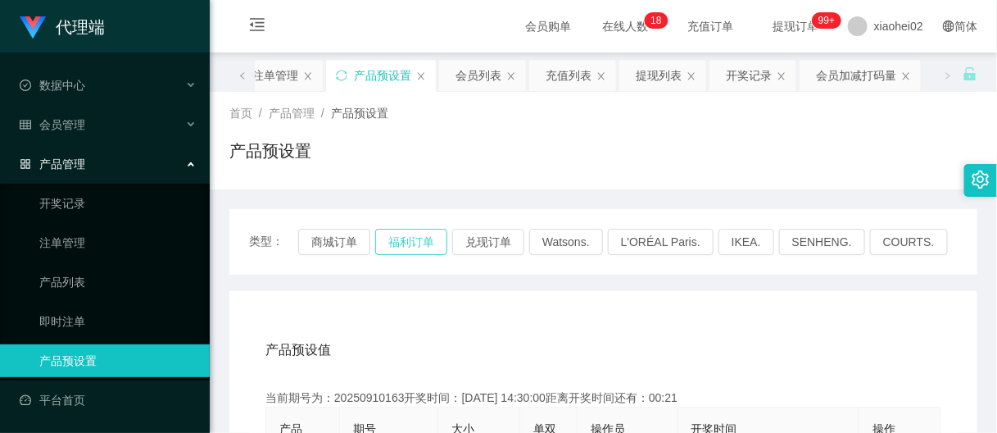
click at [397, 244] on button "福利订单" at bounding box center [411, 242] width 72 height 26
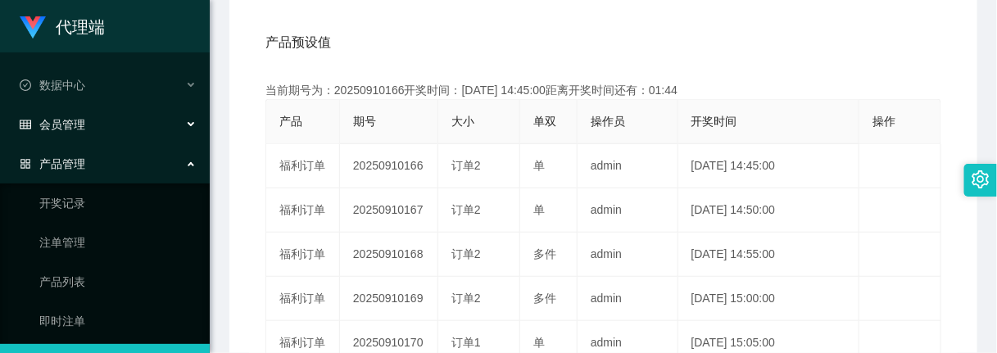
click at [84, 127] on div "会员管理" at bounding box center [105, 124] width 210 height 33
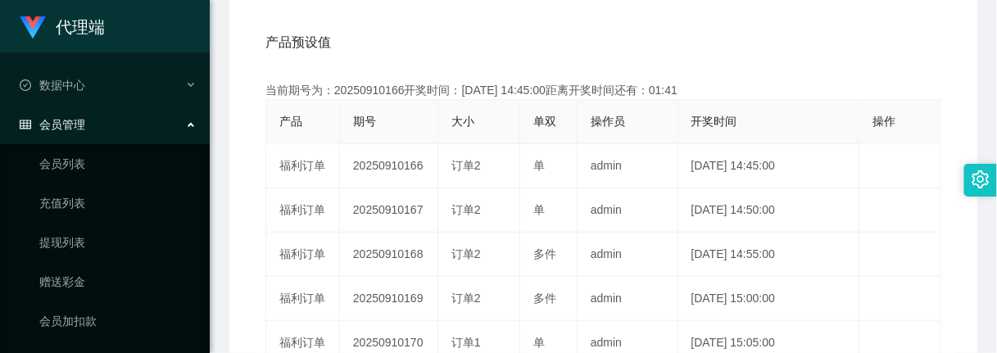
click at [87, 120] on div "会员管理" at bounding box center [105, 124] width 210 height 33
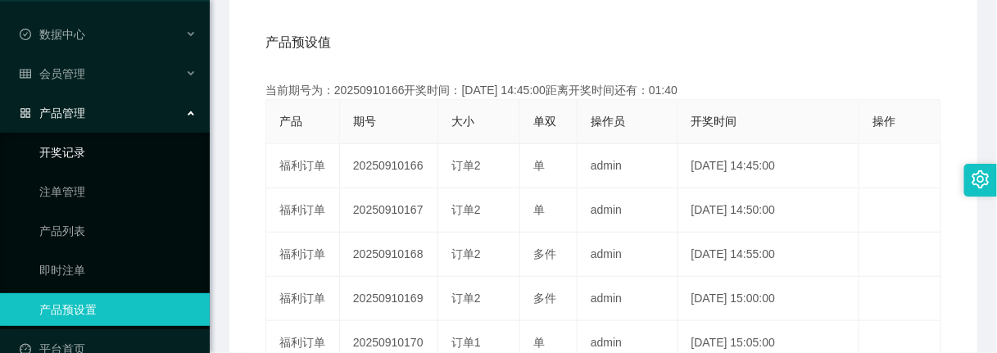
scroll to position [79, 0]
